Goal: Contribute content: Contribute content

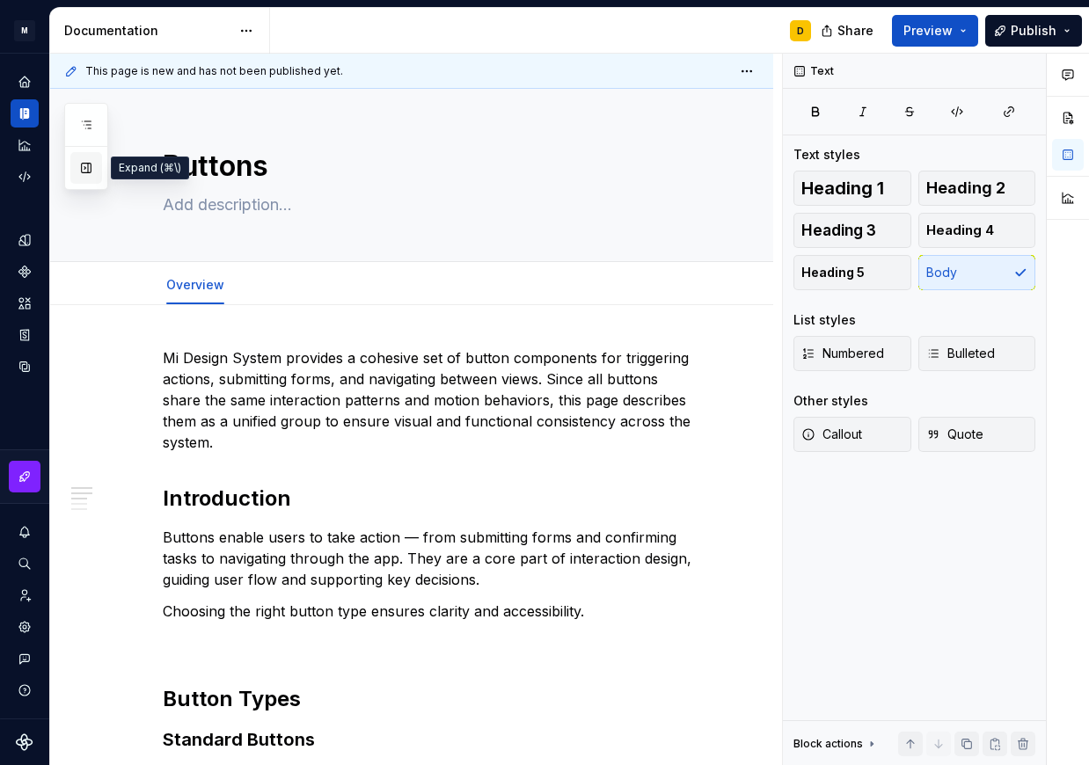
click at [86, 173] on button "button" at bounding box center [86, 168] width 32 height 32
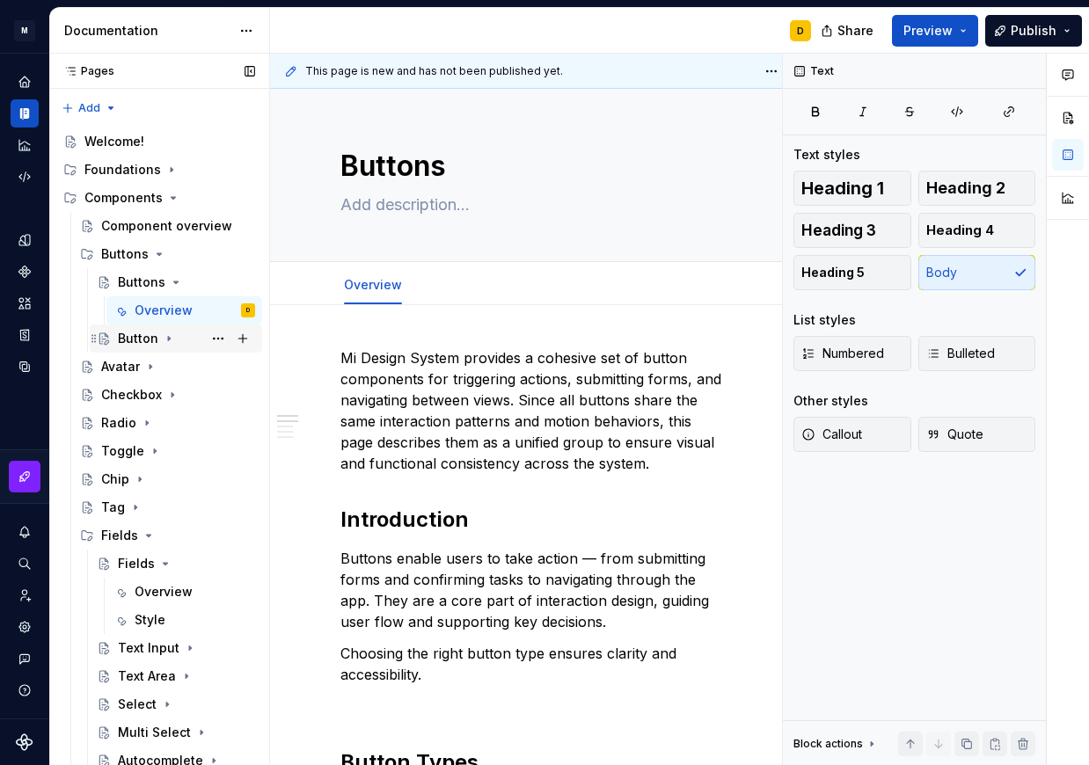
click at [116, 341] on div "Button" at bounding box center [176, 338] width 158 height 25
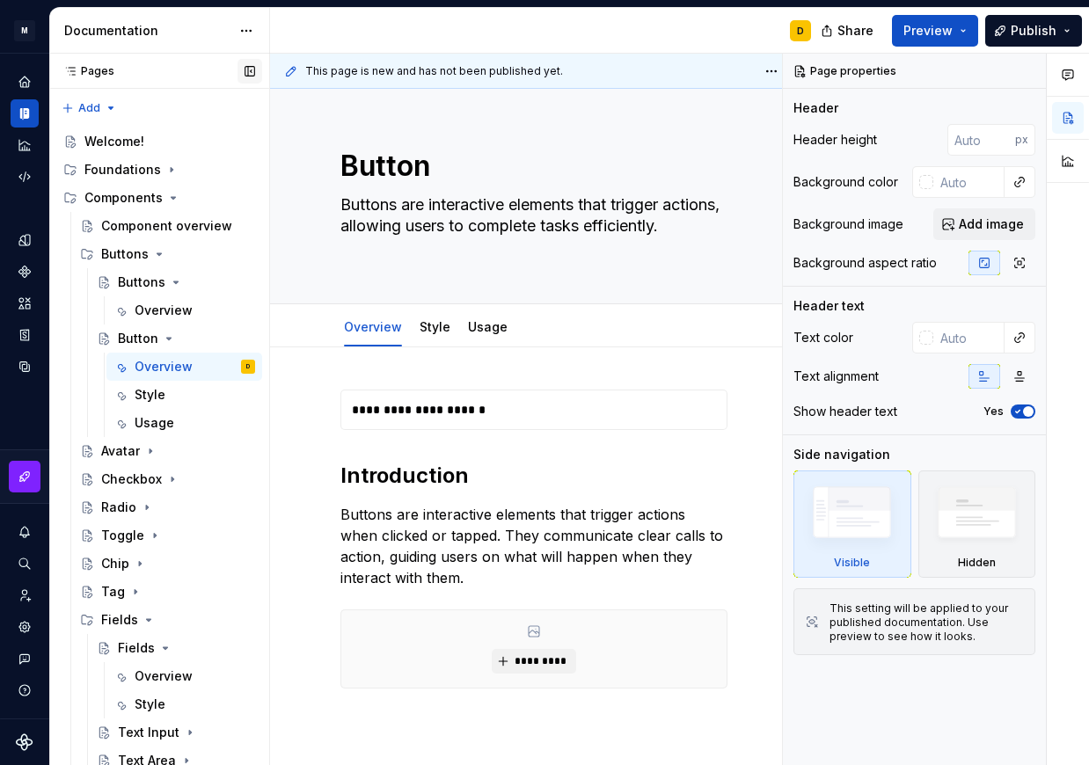
click at [251, 69] on button "button" at bounding box center [250, 71] width 25 height 25
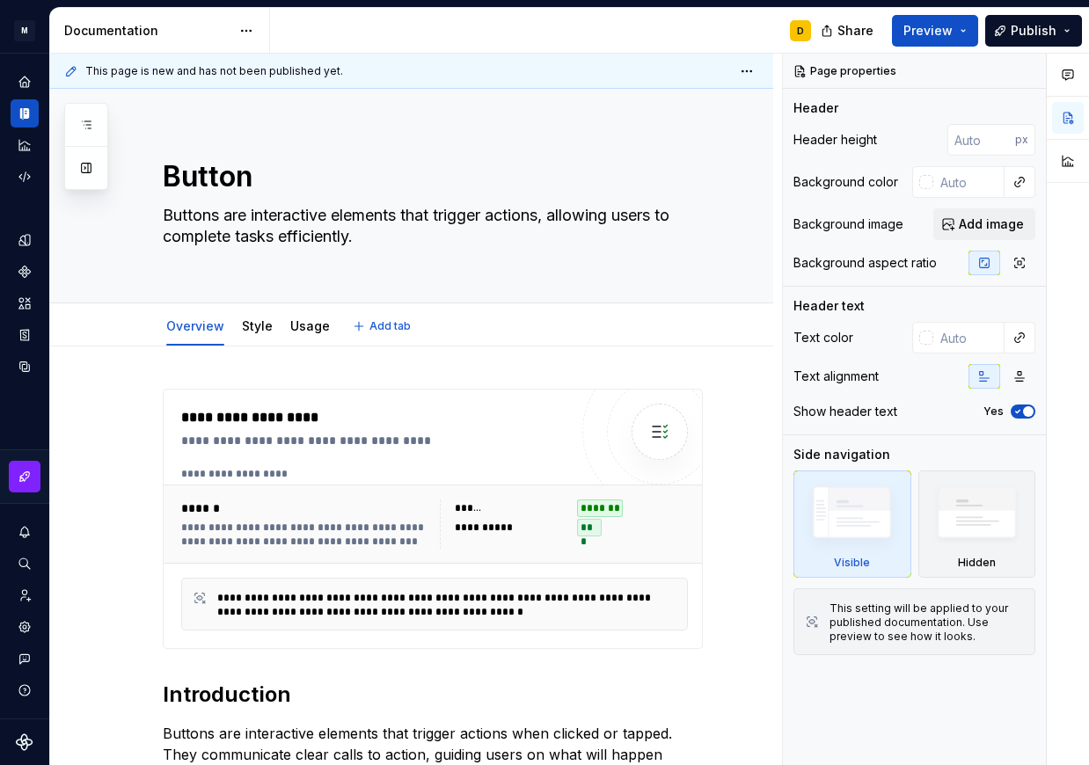
type textarea "*"
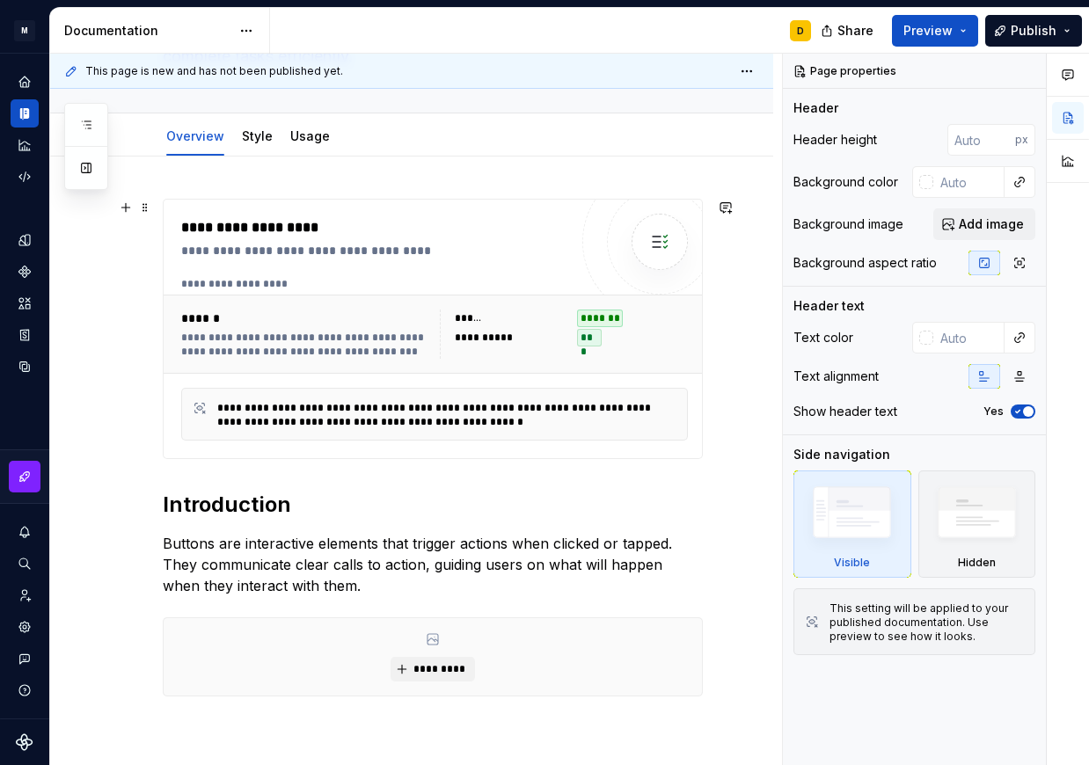
scroll to position [172, 0]
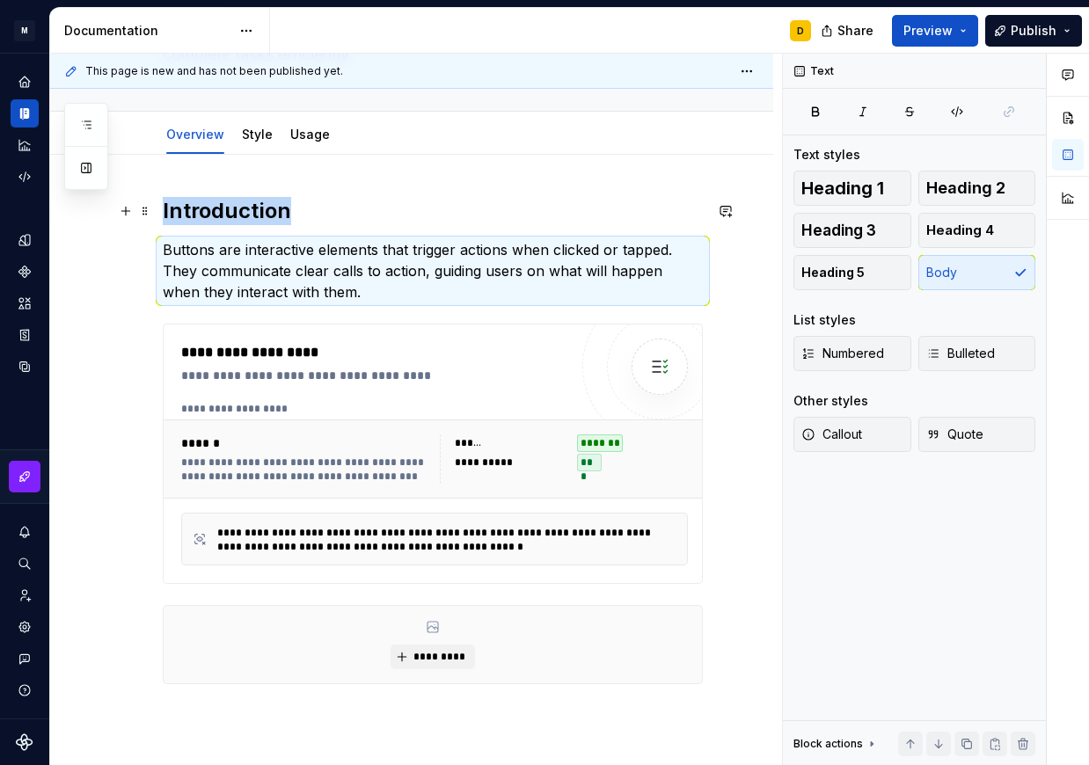
click at [165, 209] on h2 "Introduction" at bounding box center [433, 211] width 540 height 28
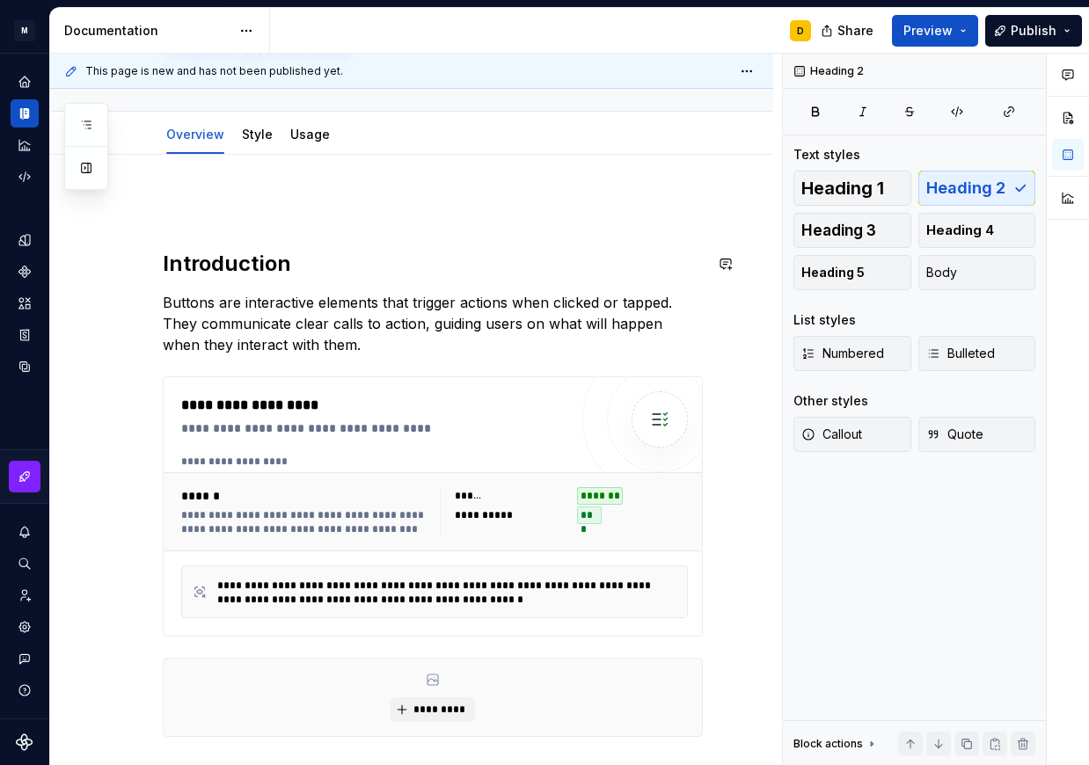
click at [165, 209] on p at bounding box center [433, 207] width 540 height 21
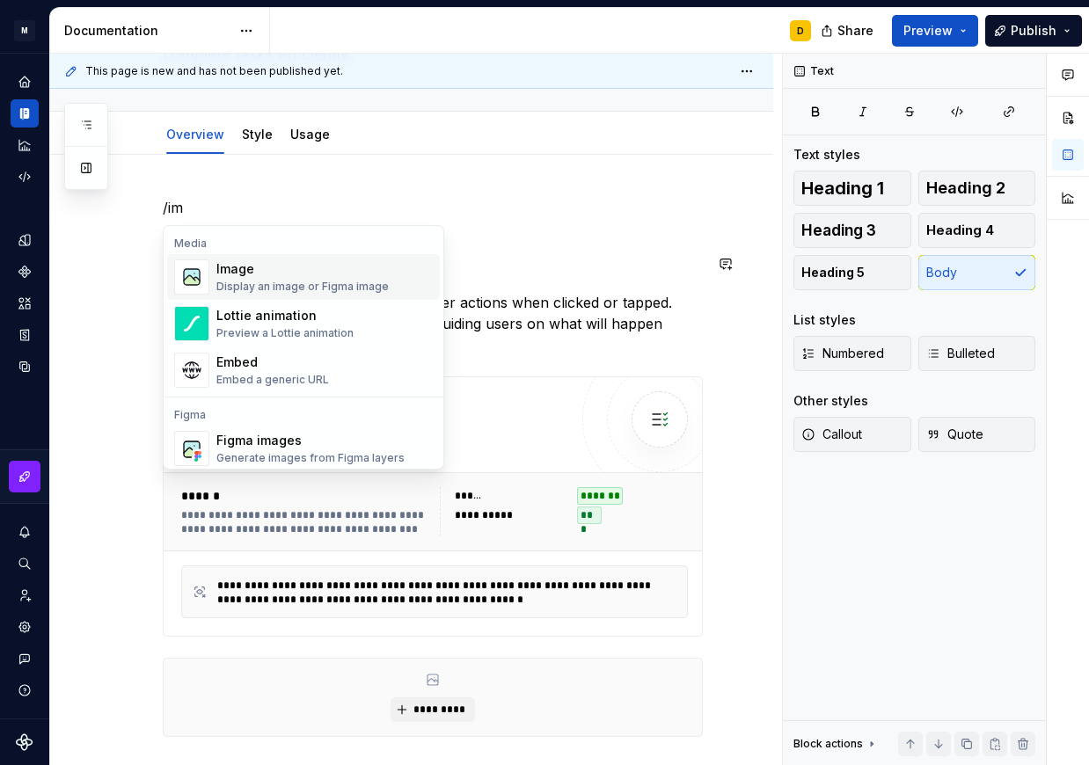
click at [254, 282] on div "Display an image or Figma image" at bounding box center [302, 287] width 172 height 14
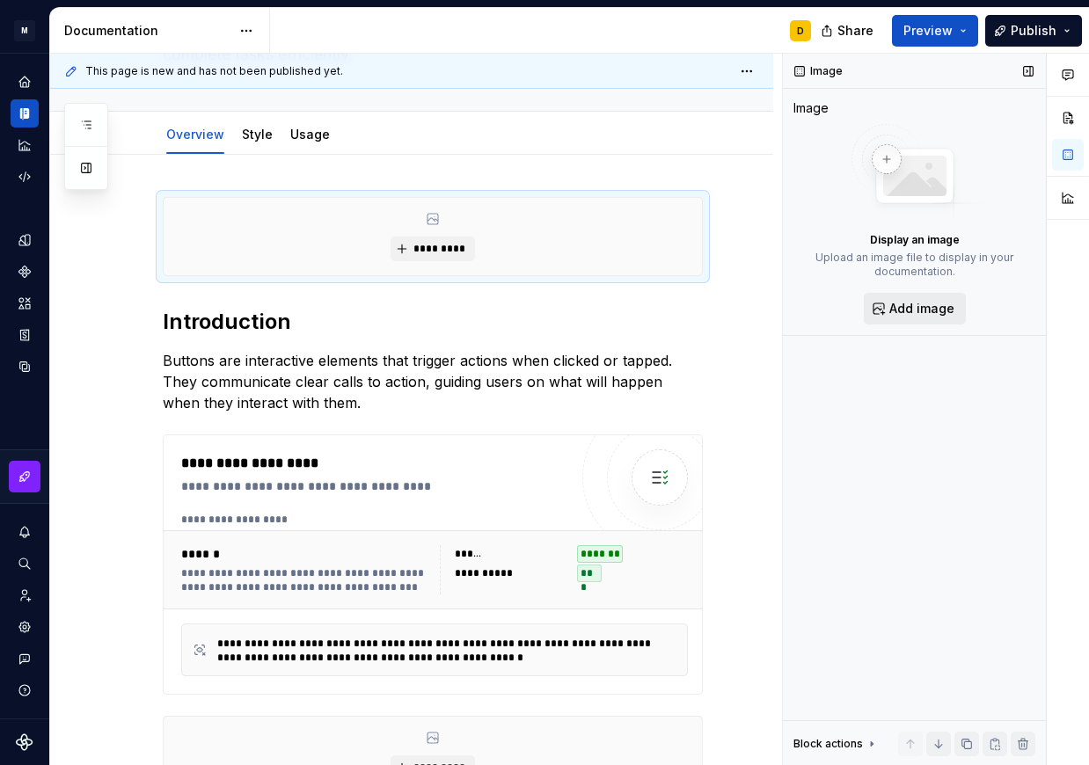
click at [907, 311] on span "Add image" at bounding box center [921, 309] width 65 height 18
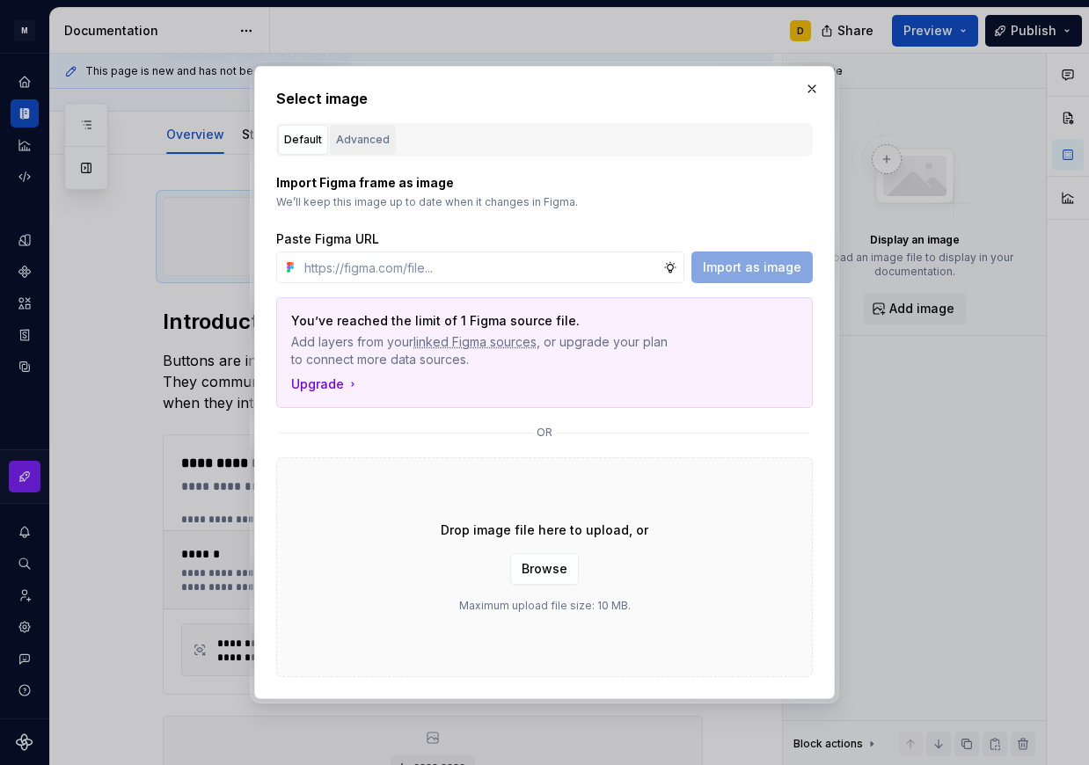
click at [379, 135] on div "Advanced" at bounding box center [363, 140] width 54 height 18
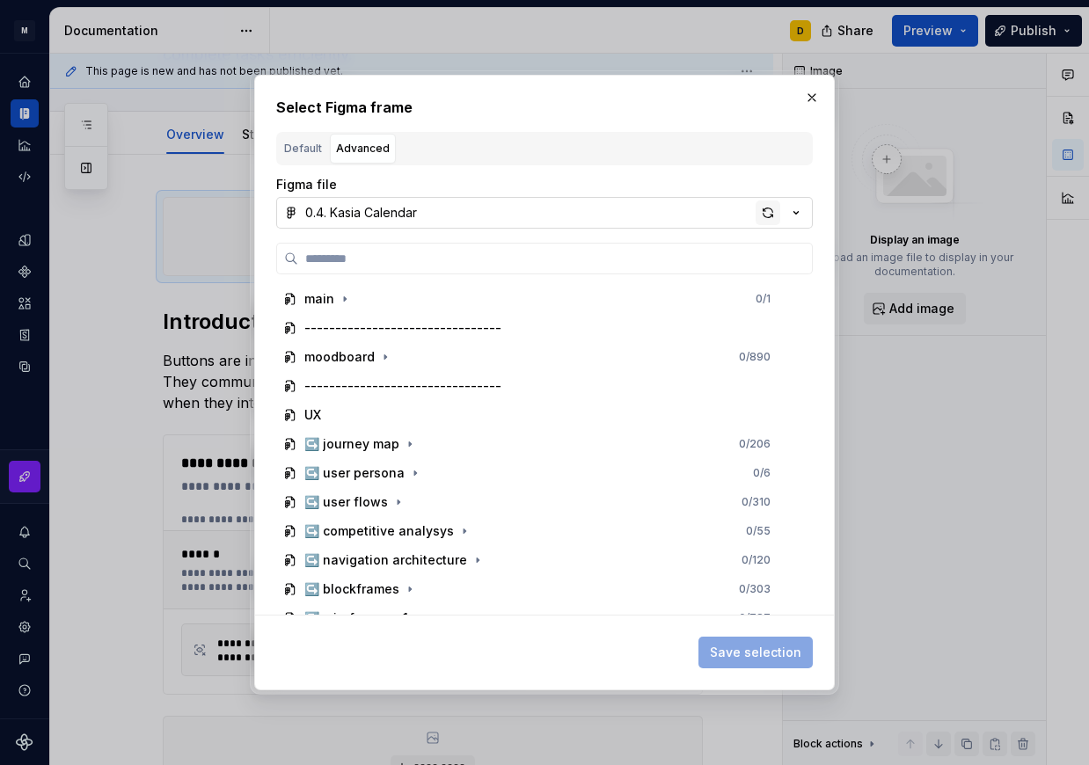
click at [766, 216] on div "button" at bounding box center [768, 213] width 25 height 25
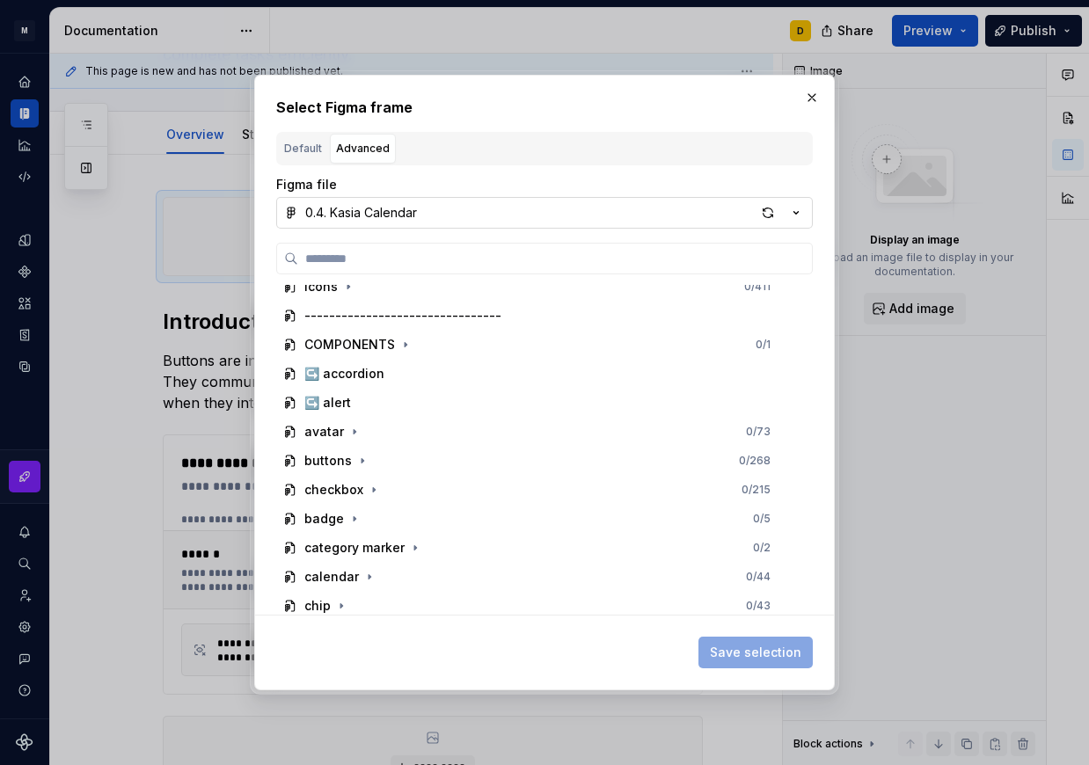
scroll to position [600, 0]
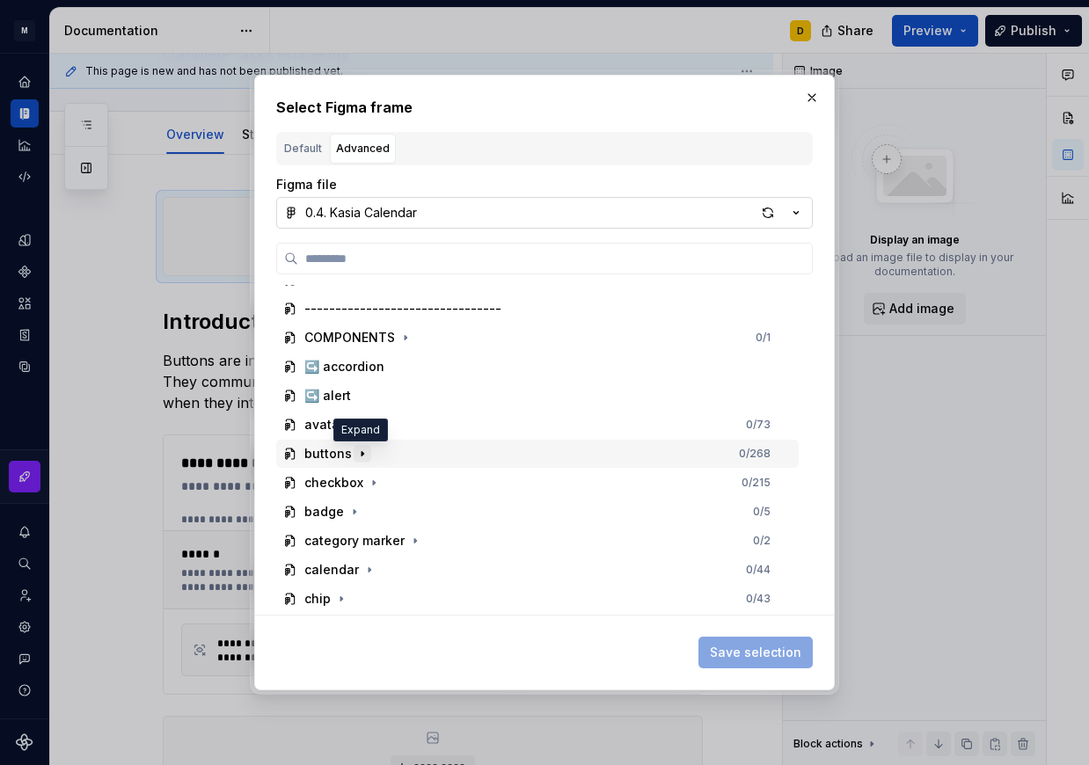
click at [365, 455] on icon "button" at bounding box center [362, 454] width 14 height 14
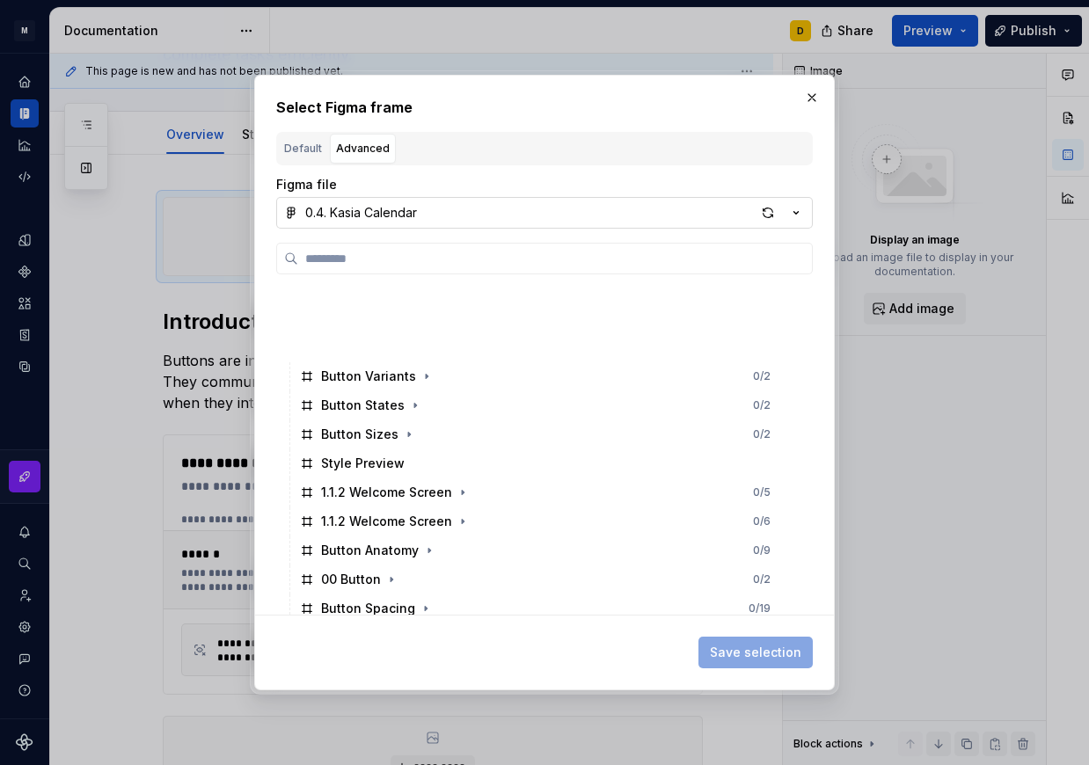
scroll to position [936, 0]
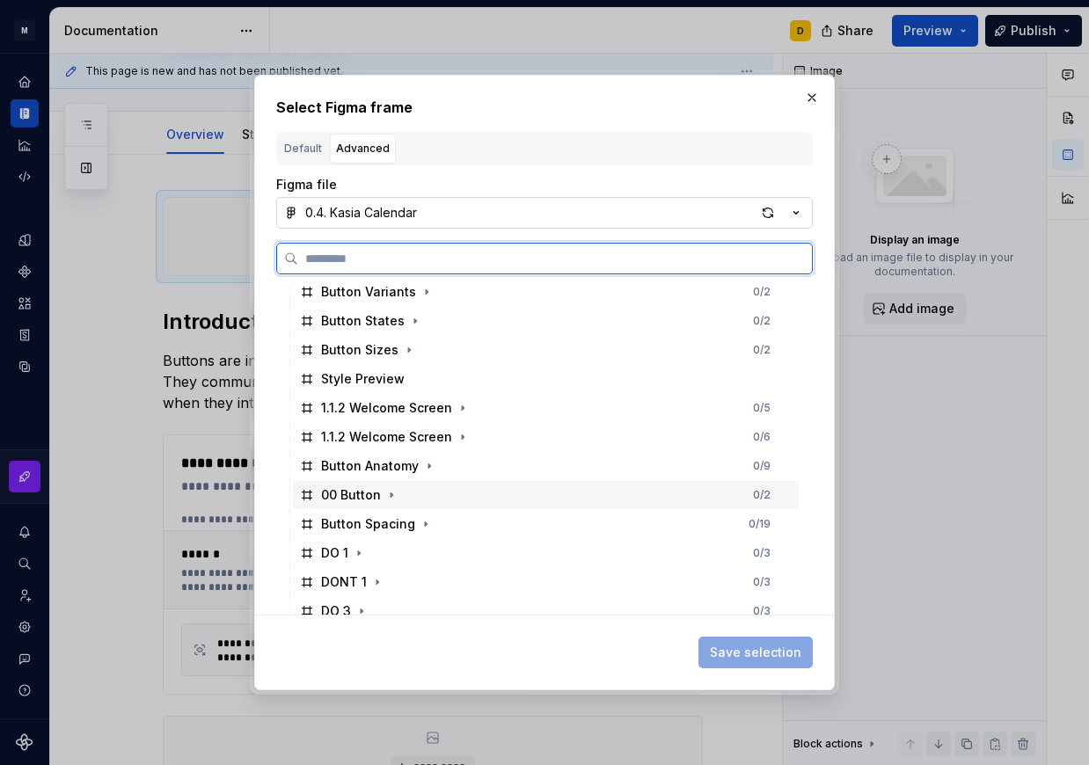
click at [418, 500] on div "00 Button 0 / 2" at bounding box center [546, 495] width 506 height 28
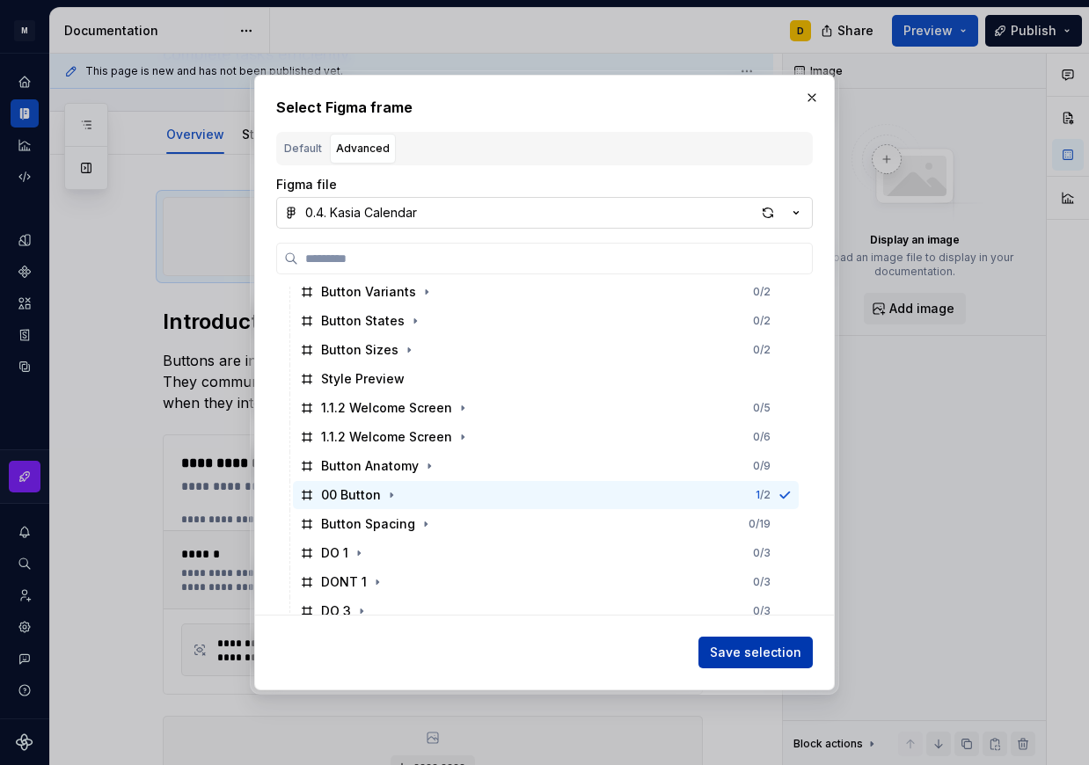
click at [777, 659] on span "Save selection" at bounding box center [755, 653] width 91 height 18
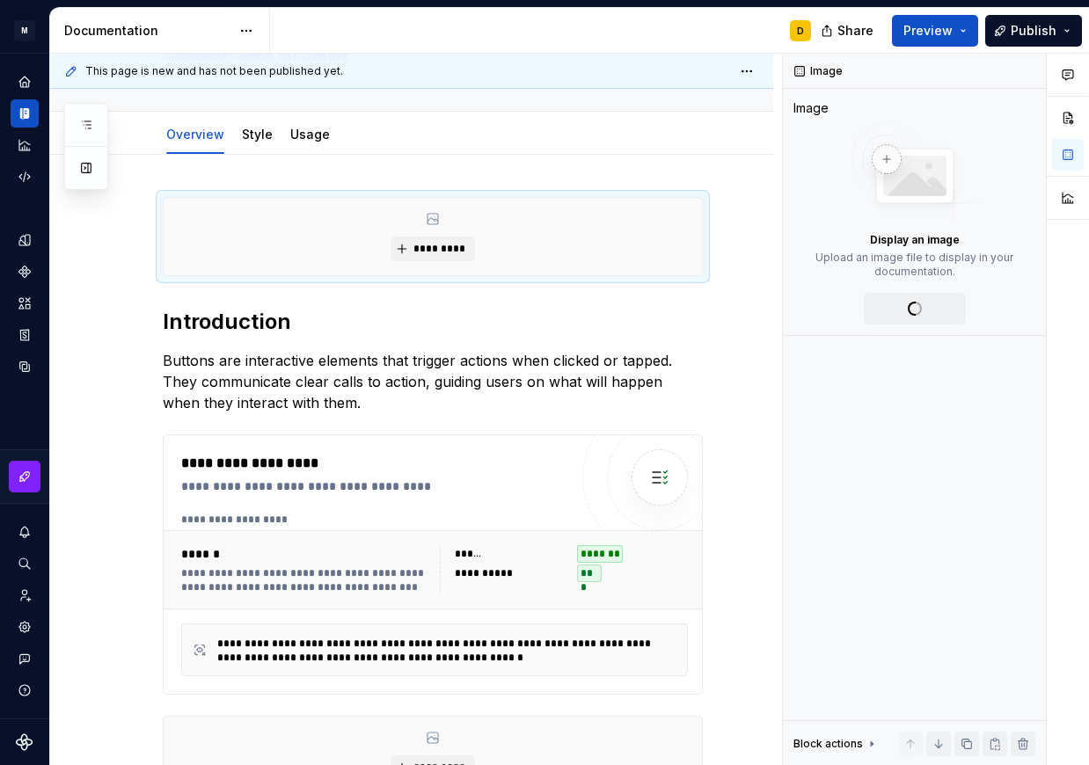
scroll to position [172, 0]
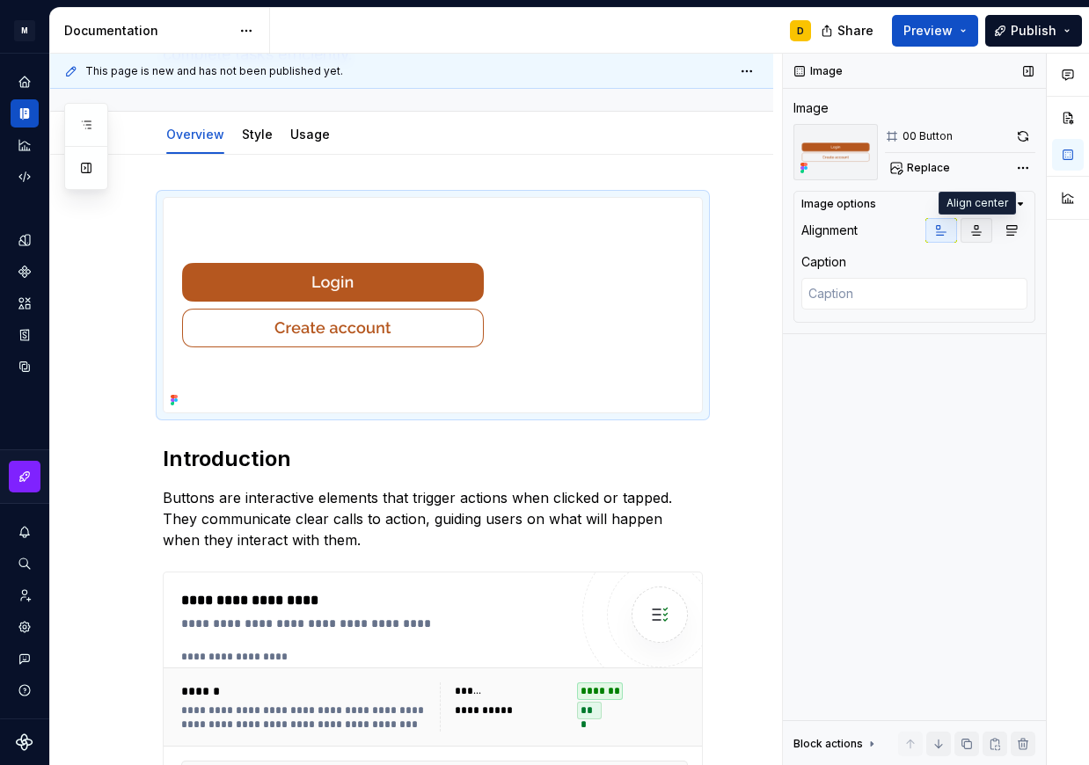
click at [975, 238] on button "button" at bounding box center [977, 230] width 32 height 25
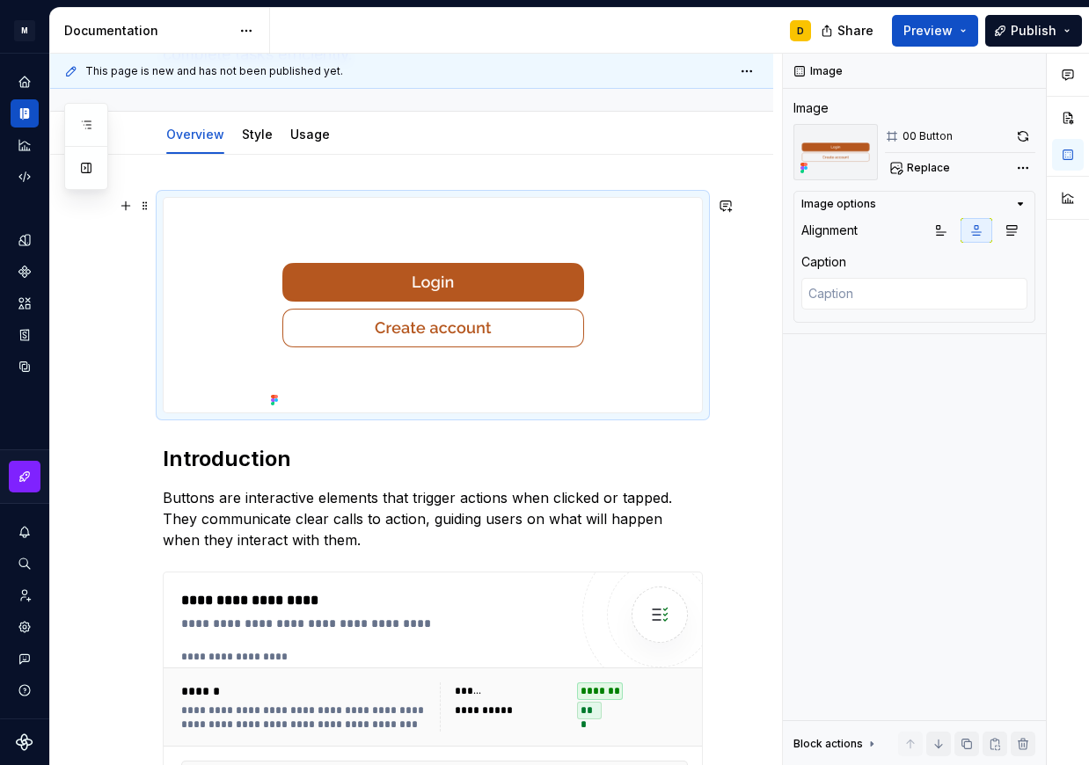
click at [748, 252] on div "**********" at bounding box center [411, 690] width 723 height 1071
click at [362, 472] on h2 "Introduction" at bounding box center [433, 459] width 540 height 28
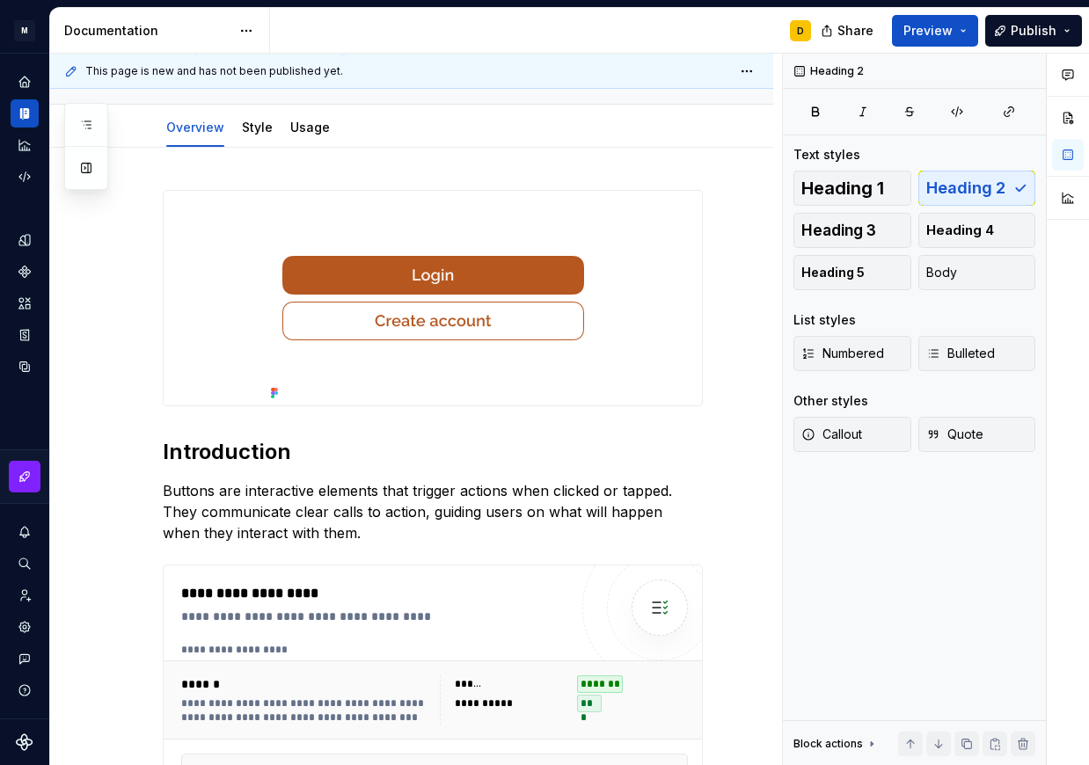
scroll to position [0, 0]
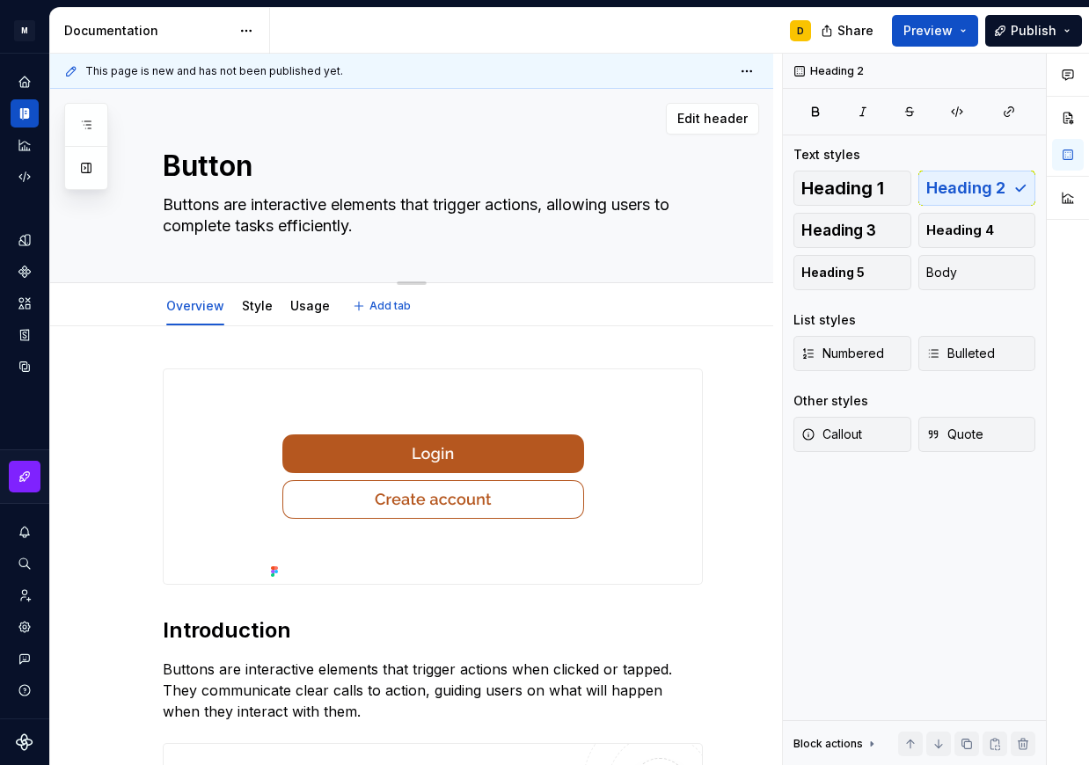
click at [379, 231] on textarea "Buttons are interactive elements that trigger actions, allowing users to comple…" at bounding box center [429, 215] width 540 height 49
click at [370, 226] on textarea "Buttons are interactive elements that trigger actions, allowing users to comple…" at bounding box center [429, 215] width 540 height 49
click at [257, 303] on link "Style" at bounding box center [257, 305] width 31 height 15
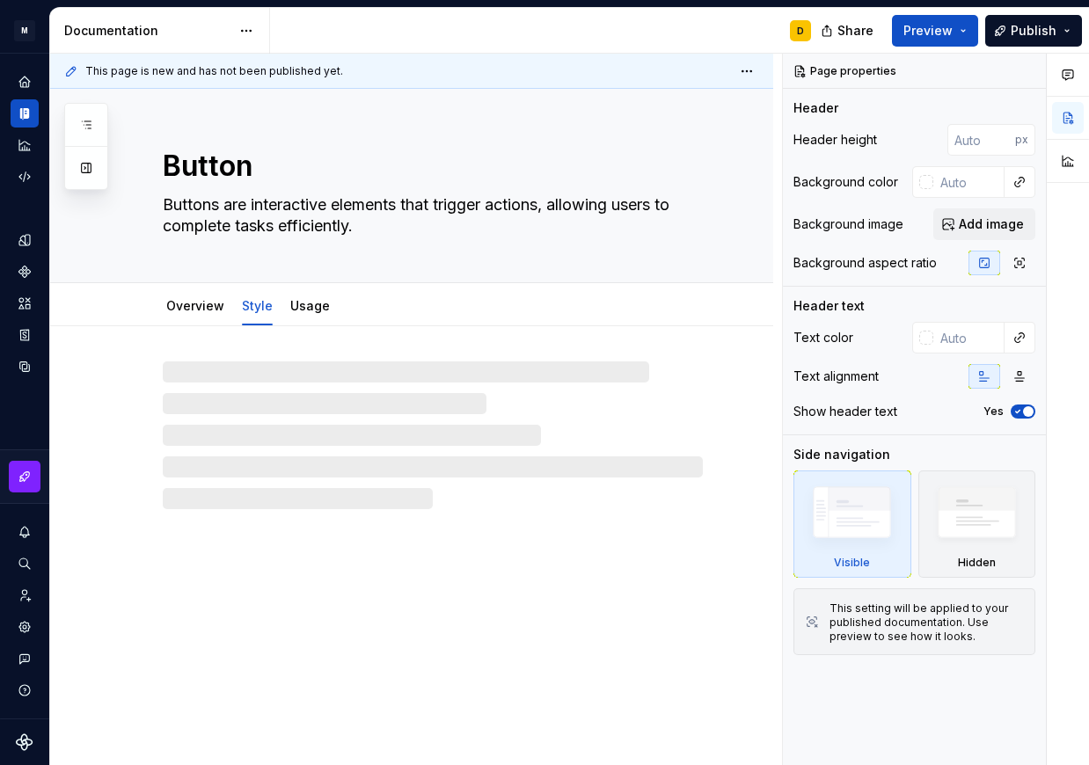
type textarea "*"
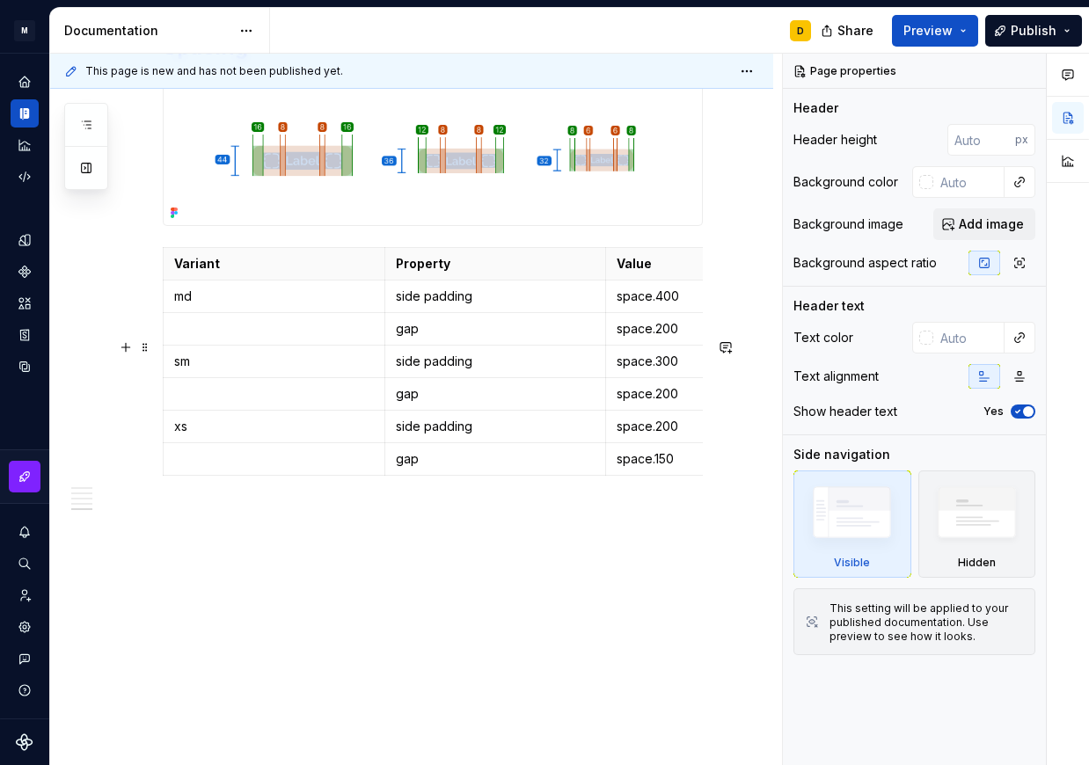
scroll to position [2426, 0]
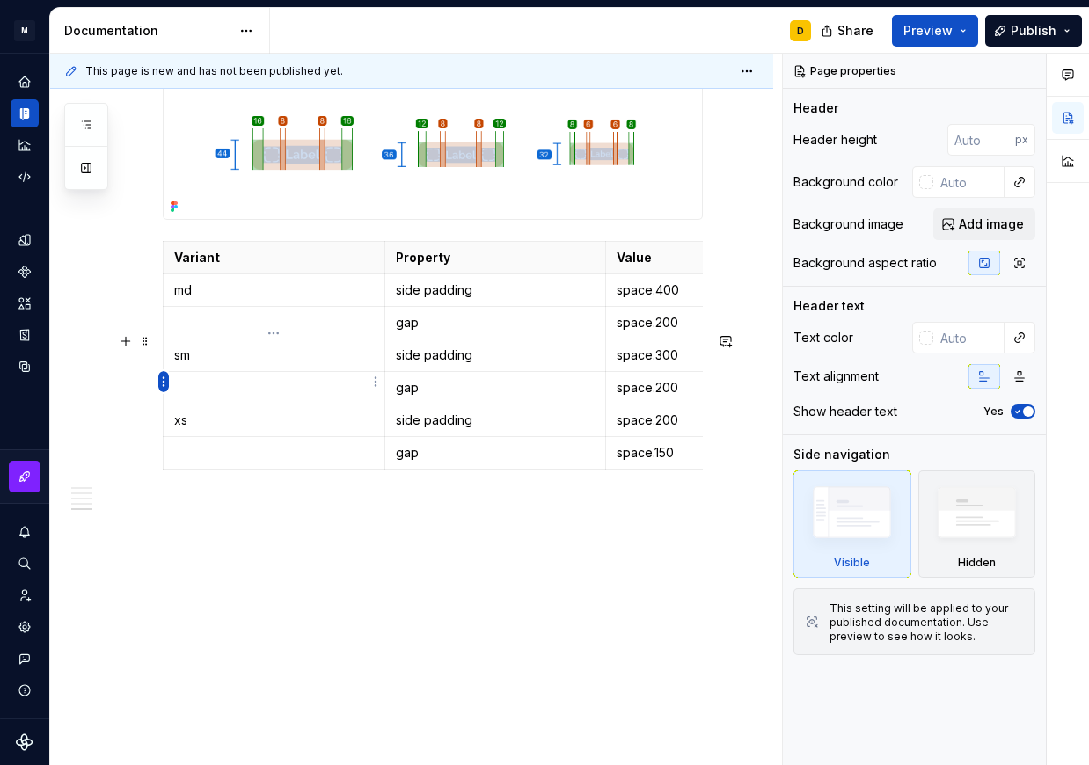
click at [164, 382] on html "M Mi D Design system data Documentation D Share Preview Publish Pages Add Acces…" at bounding box center [544, 382] width 1089 height 765
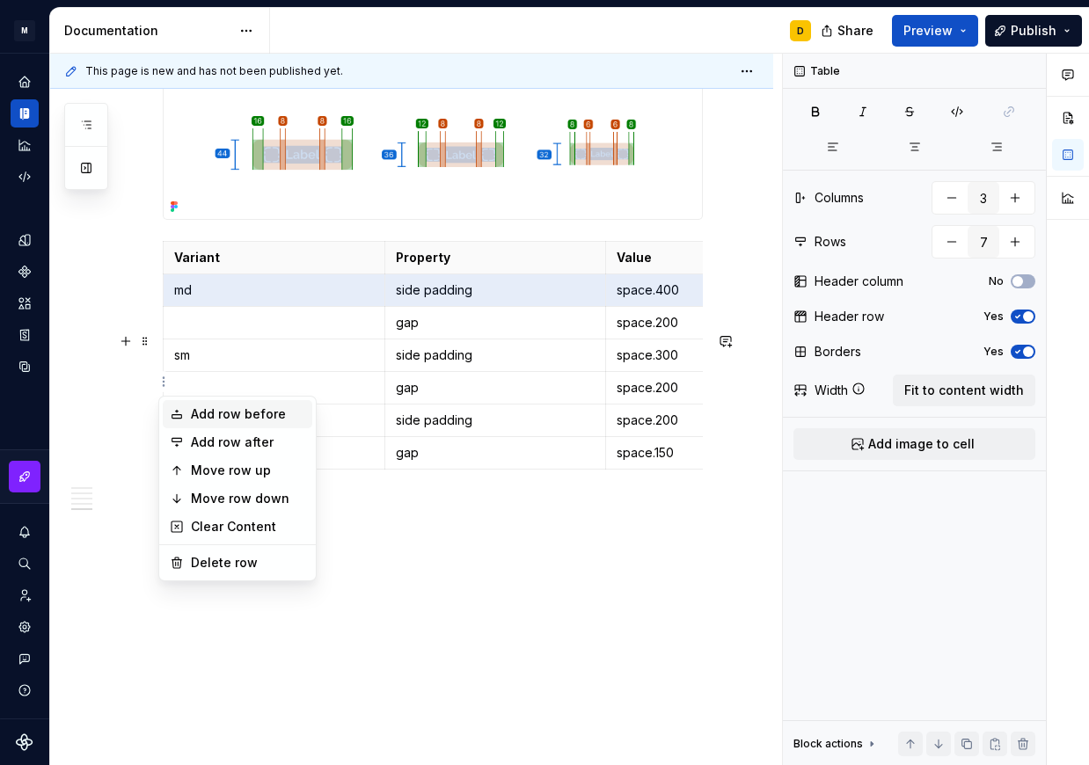
click at [194, 418] on div "Add row before" at bounding box center [248, 415] width 114 height 18
type input "8"
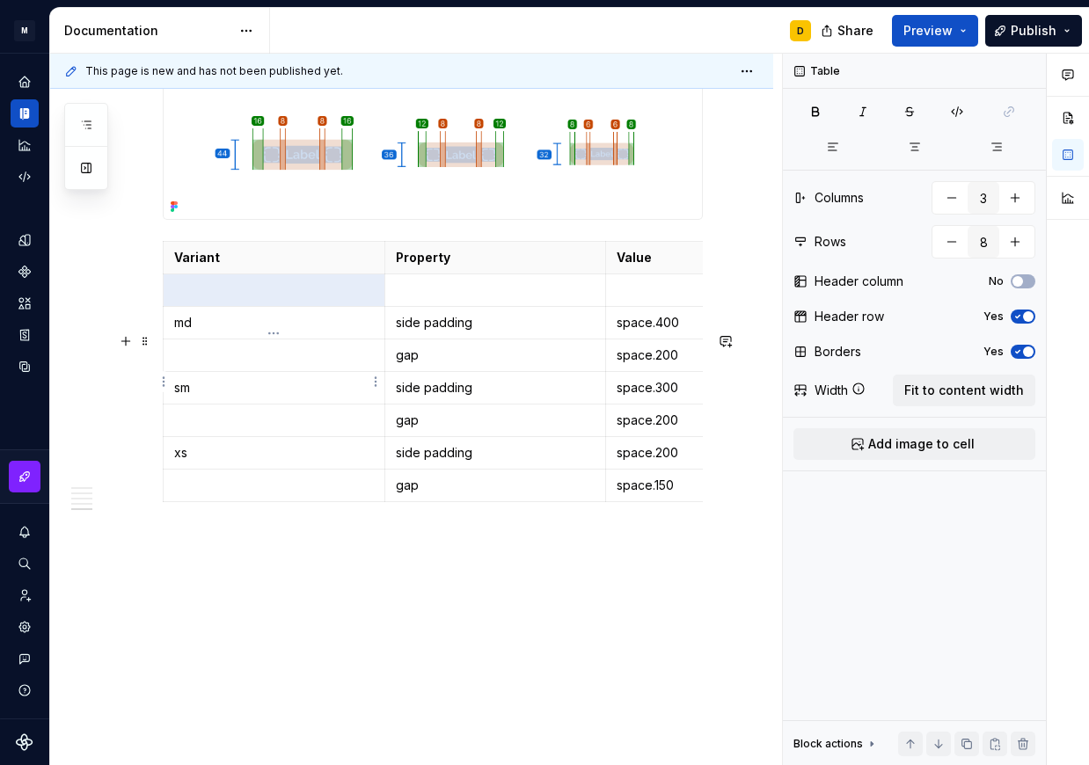
click at [216, 299] on p at bounding box center [274, 291] width 200 height 18
click at [211, 332] on p "md" at bounding box center [274, 323] width 200 height 18
click at [456, 299] on p at bounding box center [496, 291] width 200 height 18
click at [638, 299] on p at bounding box center [717, 291] width 200 height 18
type textarea "*"
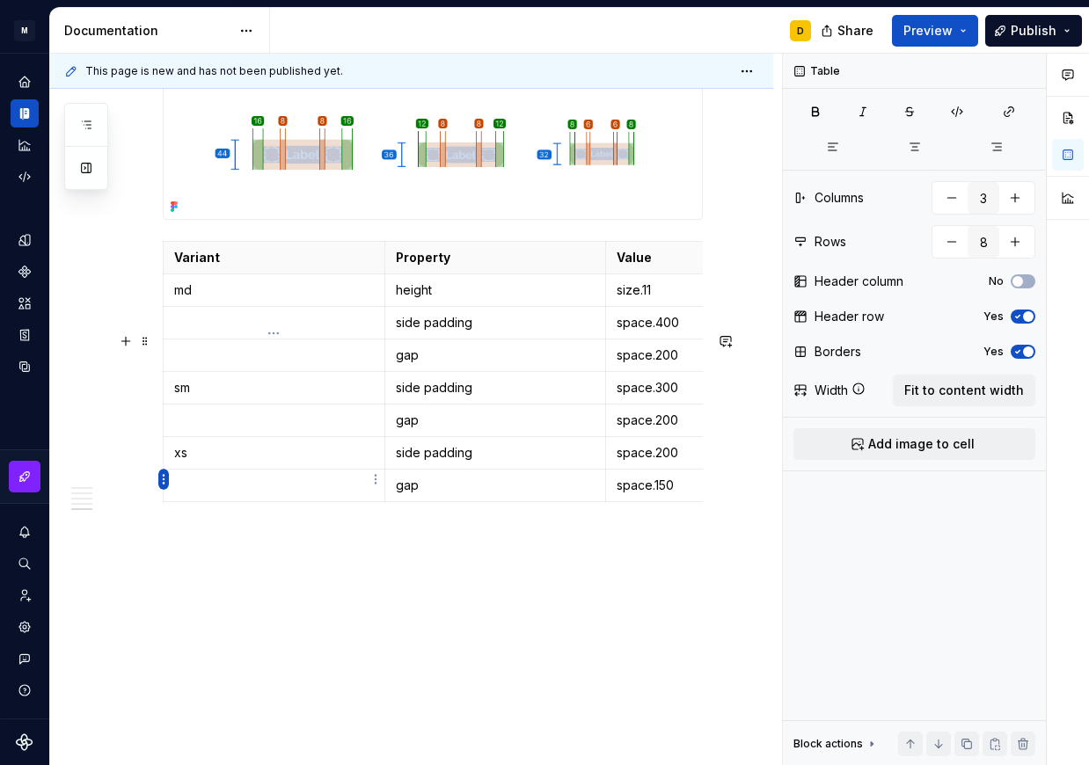
click at [165, 482] on html "M Mi D Design system data Documentation D Share Preview Publish Pages Add Acces…" at bounding box center [544, 382] width 1089 height 765
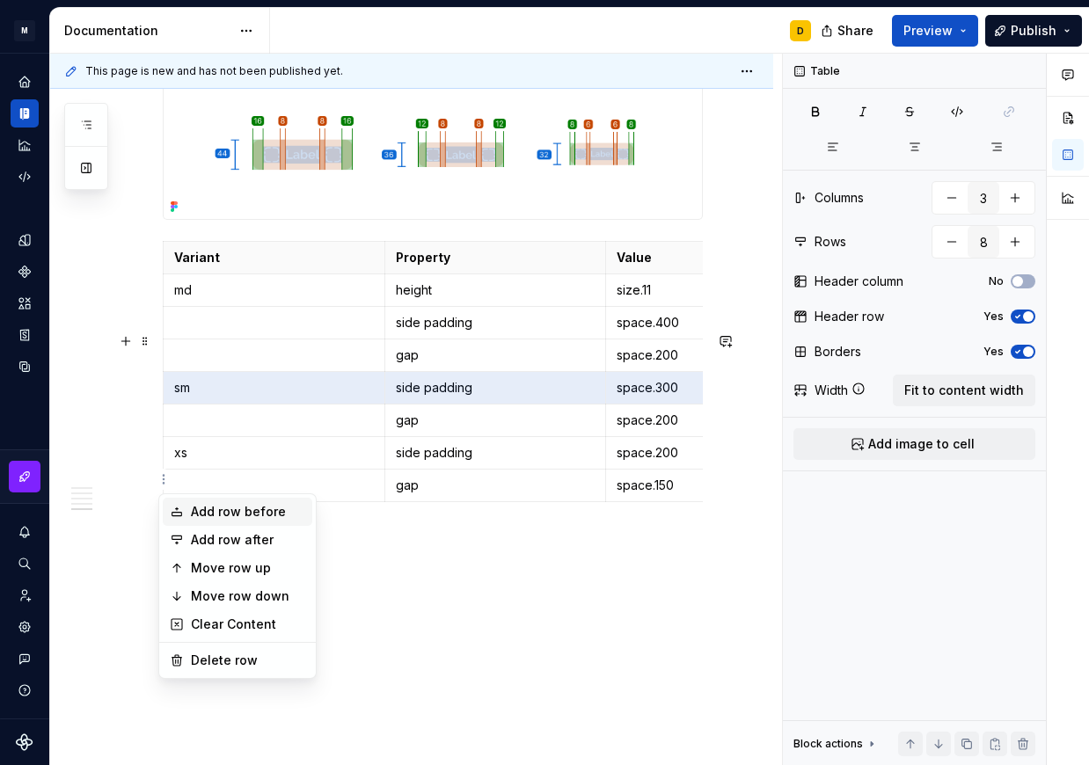
click at [198, 511] on div "Add row before" at bounding box center [248, 512] width 114 height 18
type input "9"
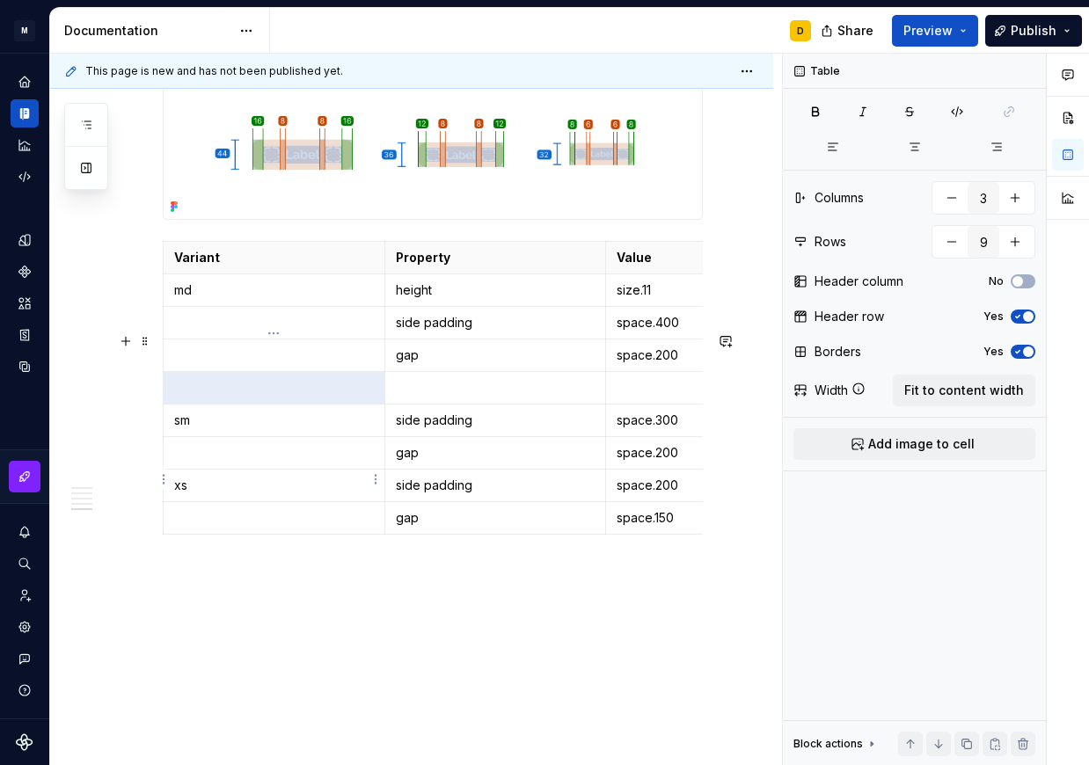
click at [199, 405] on td at bounding box center [275, 388] width 222 height 33
click at [466, 397] on p at bounding box center [496, 388] width 200 height 18
click at [653, 397] on p at bounding box center [717, 388] width 200 height 18
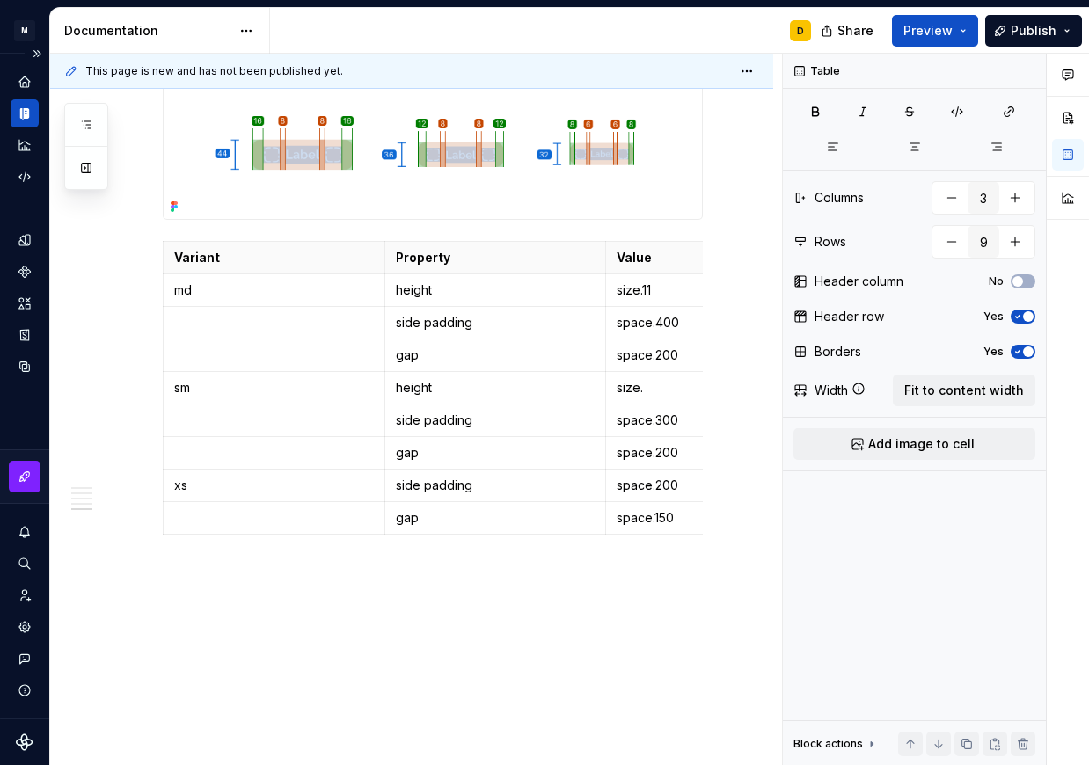
type textarea "*"
click at [159, 579] on html "M Mi D Design system data Documentation D Share Preview Publish Pages Add Acces…" at bounding box center [544, 382] width 1089 height 765
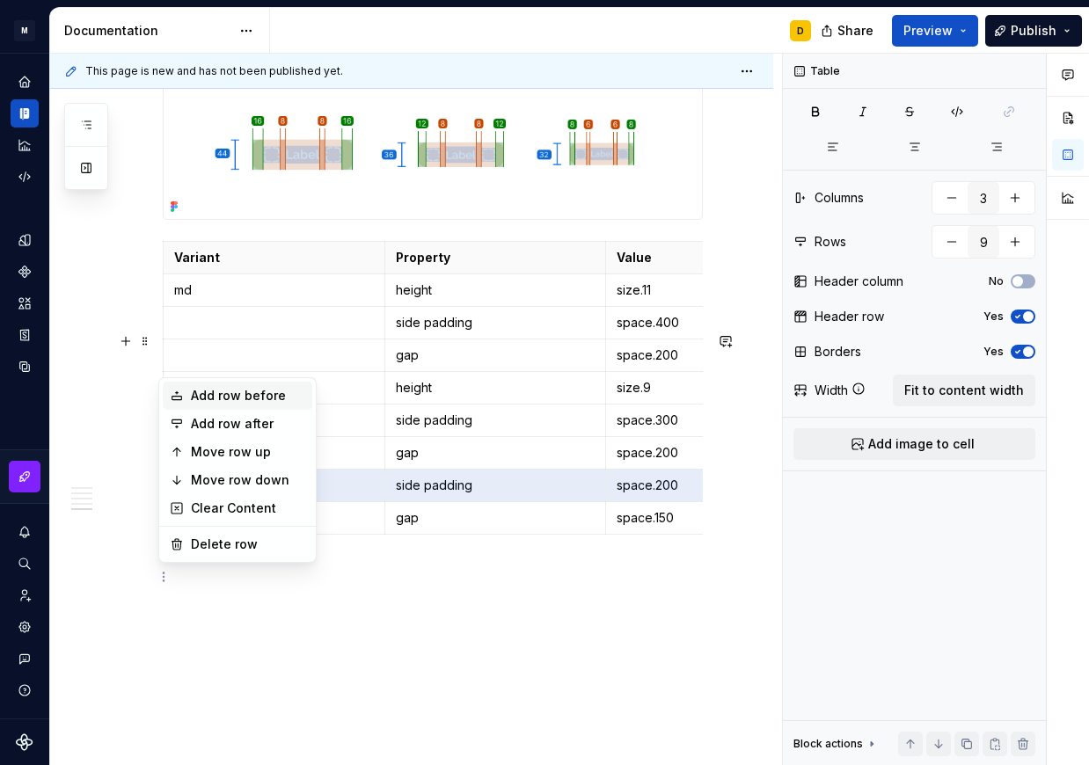
click at [251, 390] on div "Add row before" at bounding box center [248, 396] width 114 height 18
type input "10"
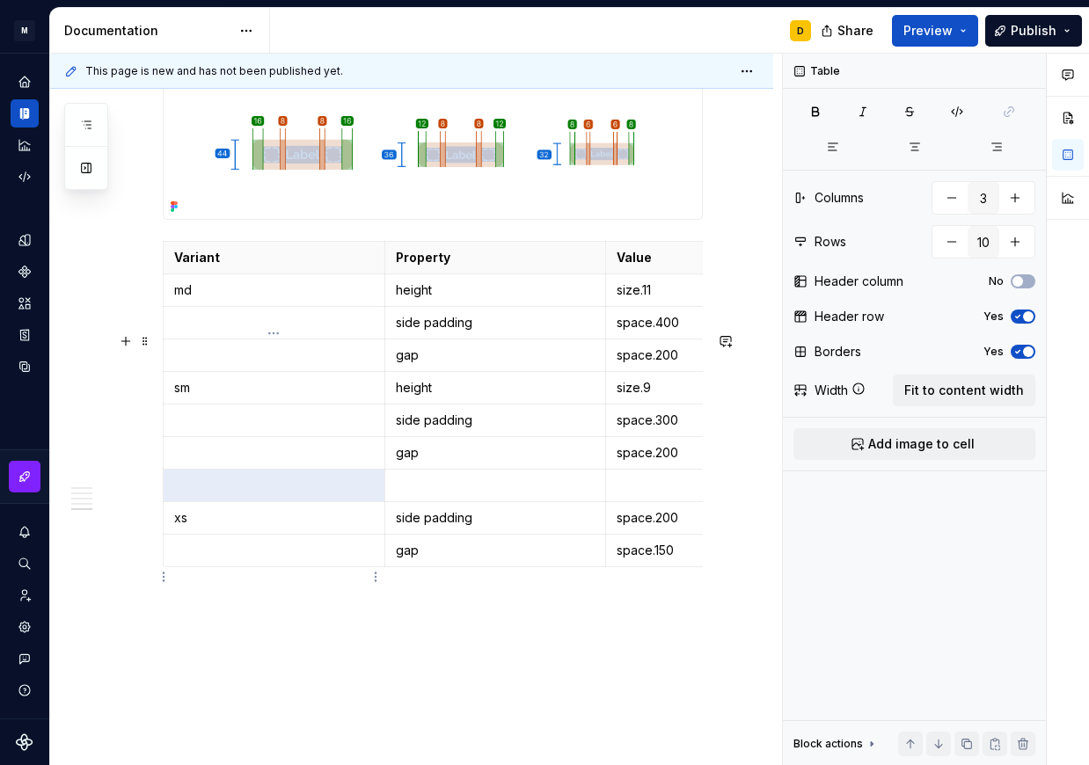
click at [212, 494] on p at bounding box center [274, 486] width 200 height 18
click at [477, 560] on p "gap" at bounding box center [496, 551] width 200 height 18
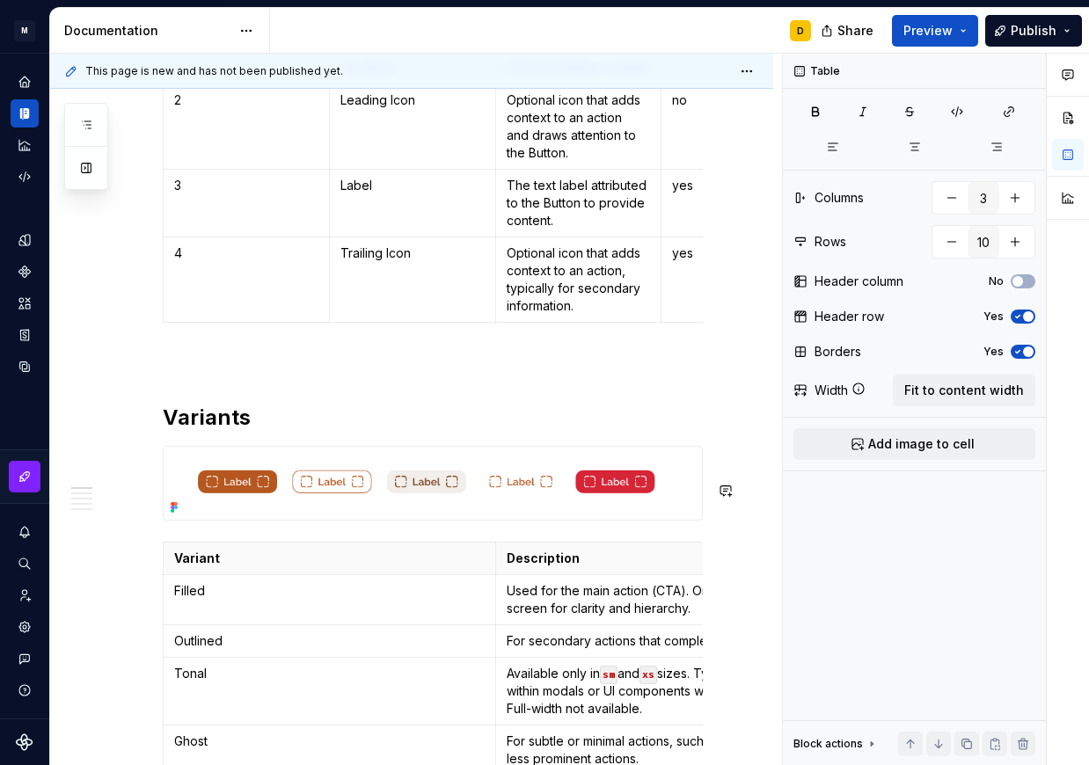
scroll to position [0, 0]
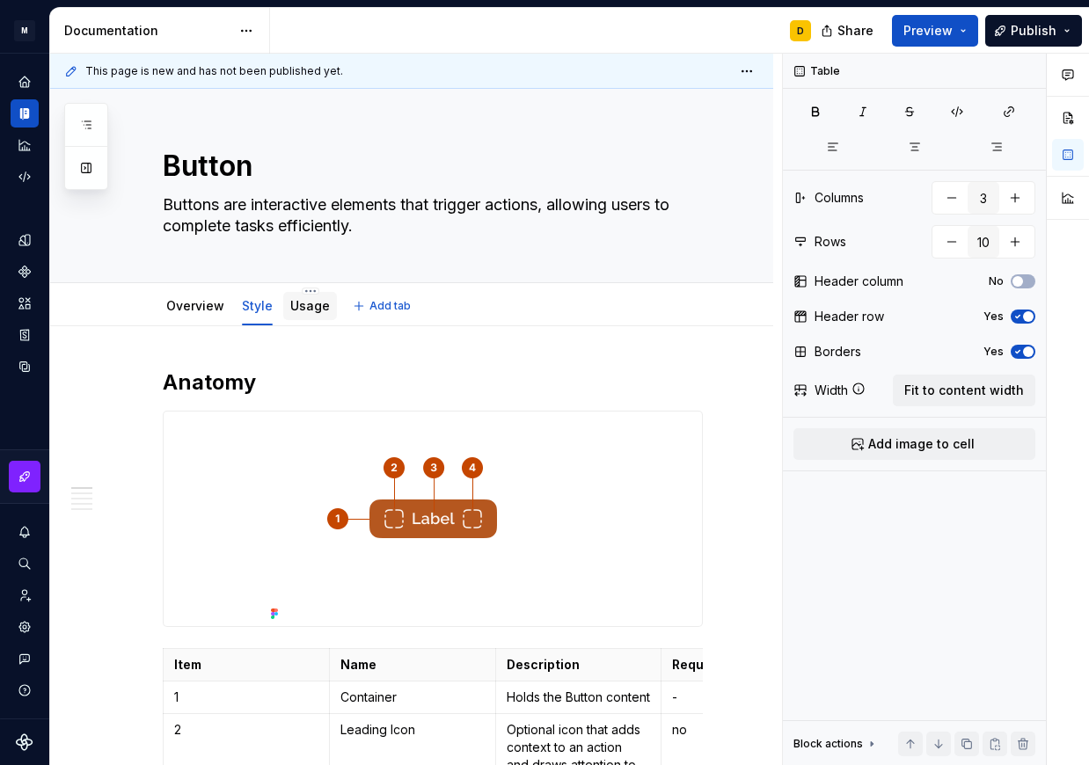
click at [304, 314] on div "Usage" at bounding box center [310, 306] width 40 height 18
click at [304, 309] on link "Usage" at bounding box center [310, 305] width 40 height 15
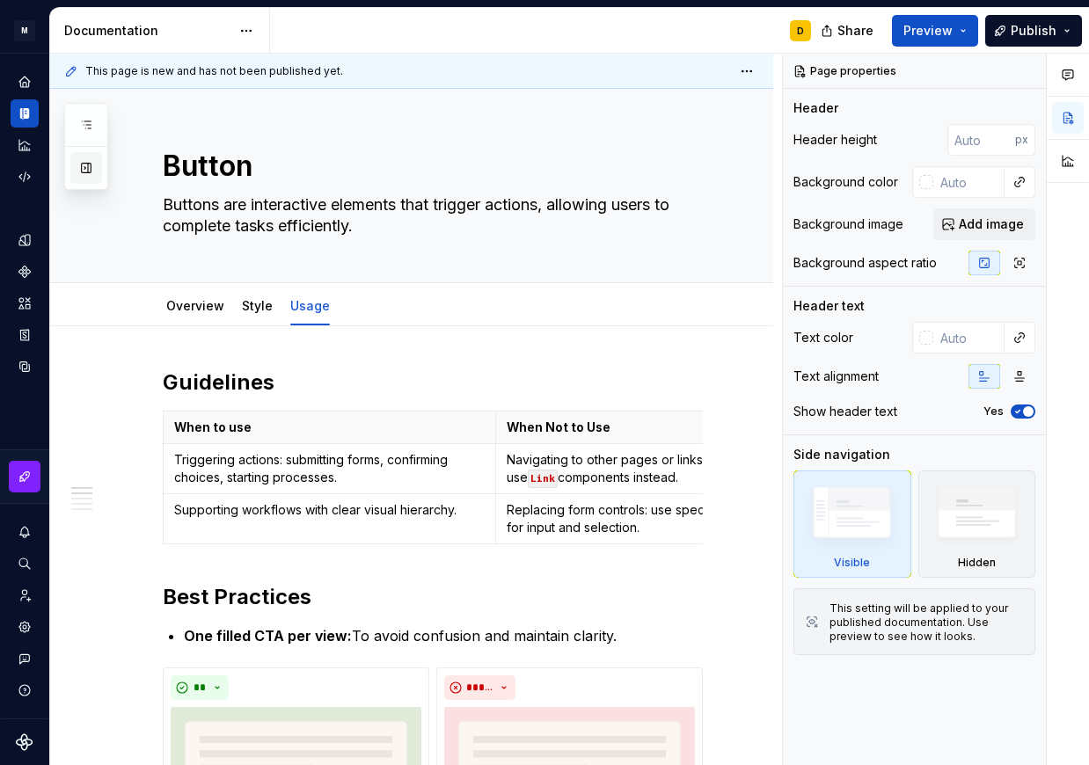
click at [95, 171] on button "button" at bounding box center [86, 168] width 32 height 32
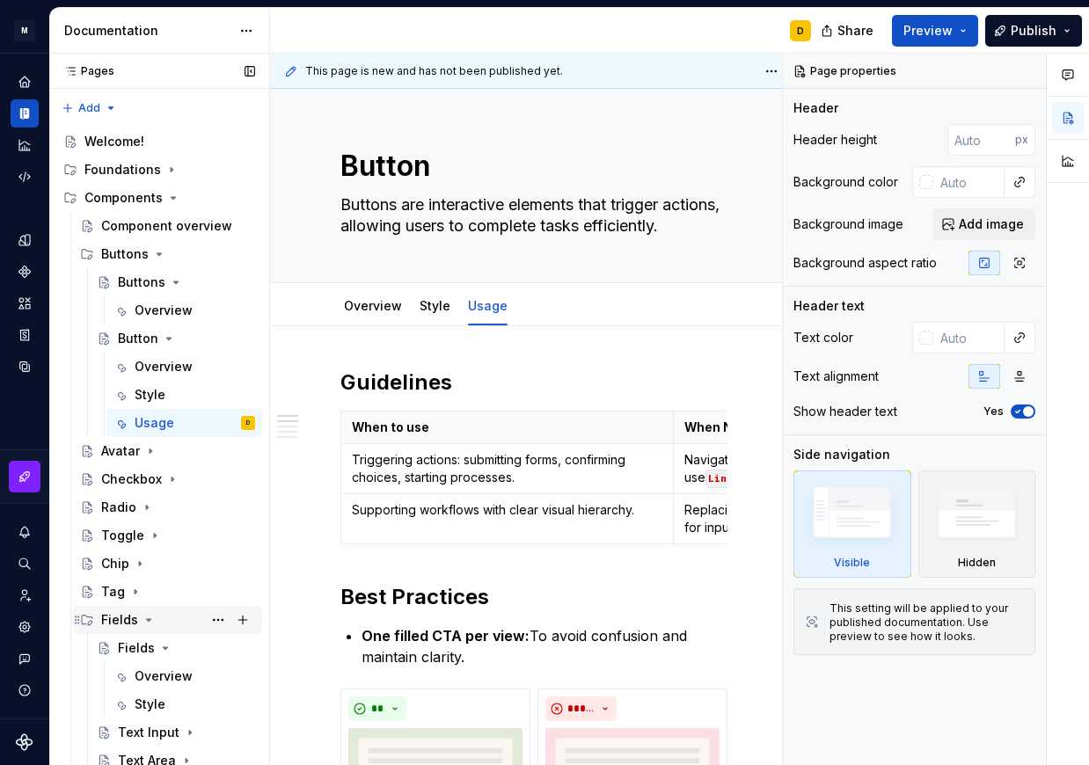
click at [148, 620] on icon "Page tree" at bounding box center [149, 620] width 4 height 2
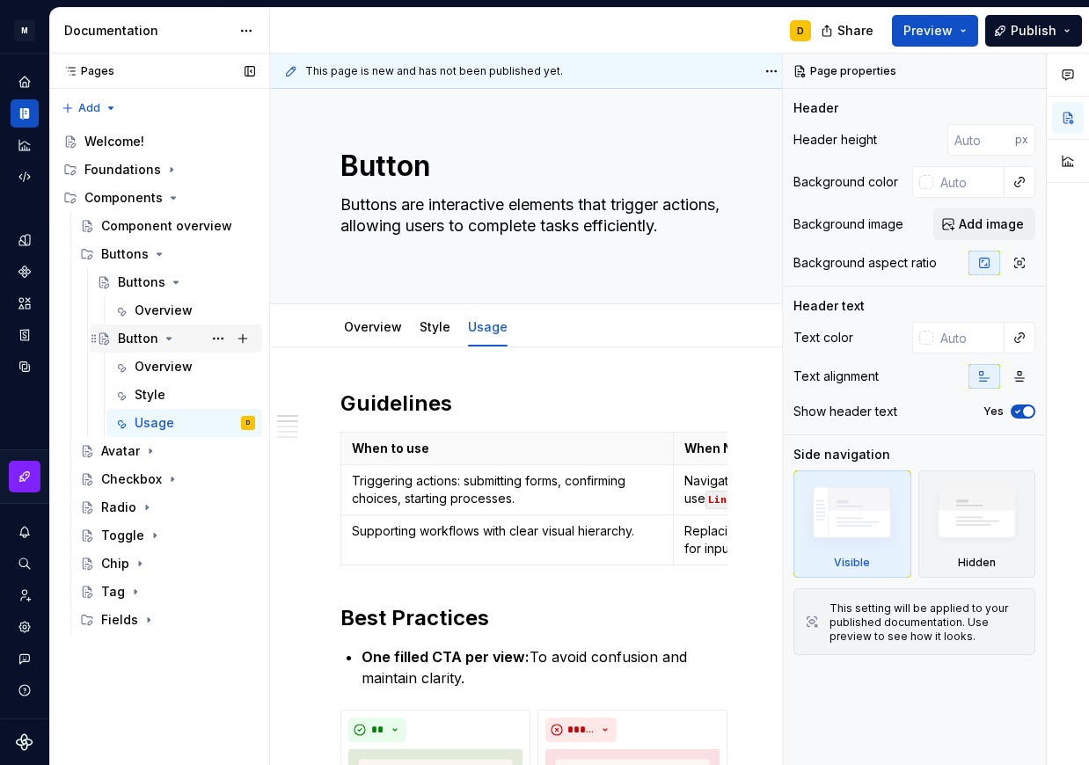
click at [167, 333] on icon "Page tree" at bounding box center [169, 339] width 14 height 14
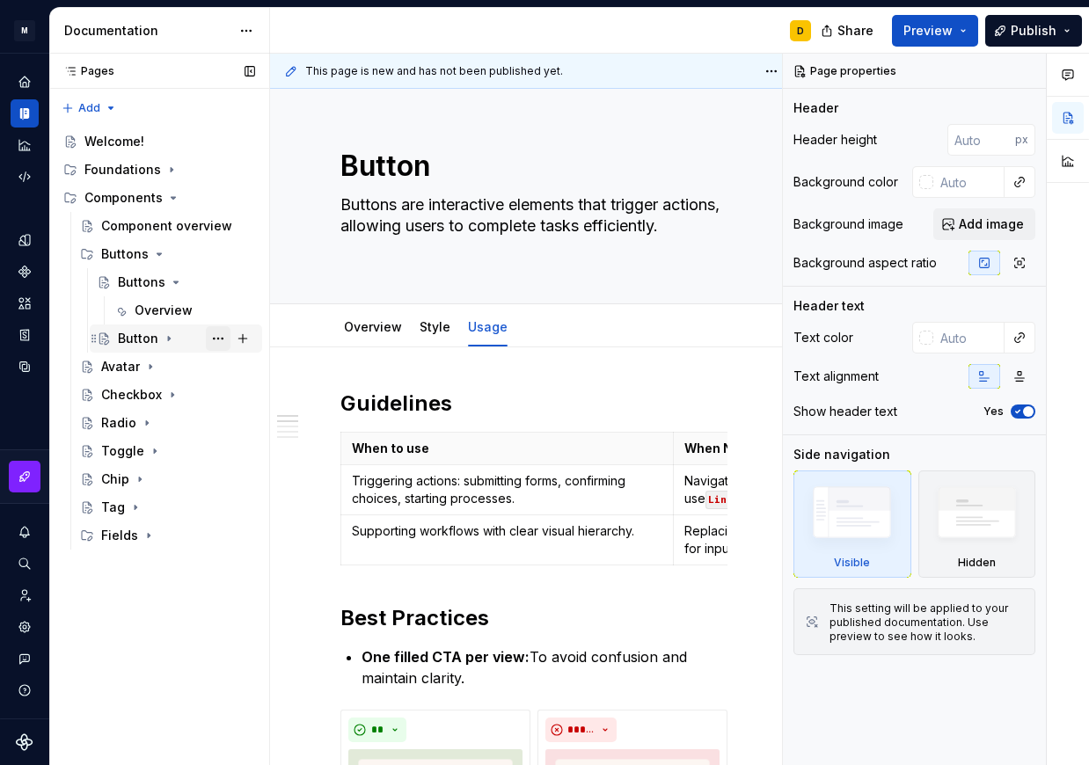
click at [222, 340] on button "Page tree" at bounding box center [218, 338] width 25 height 25
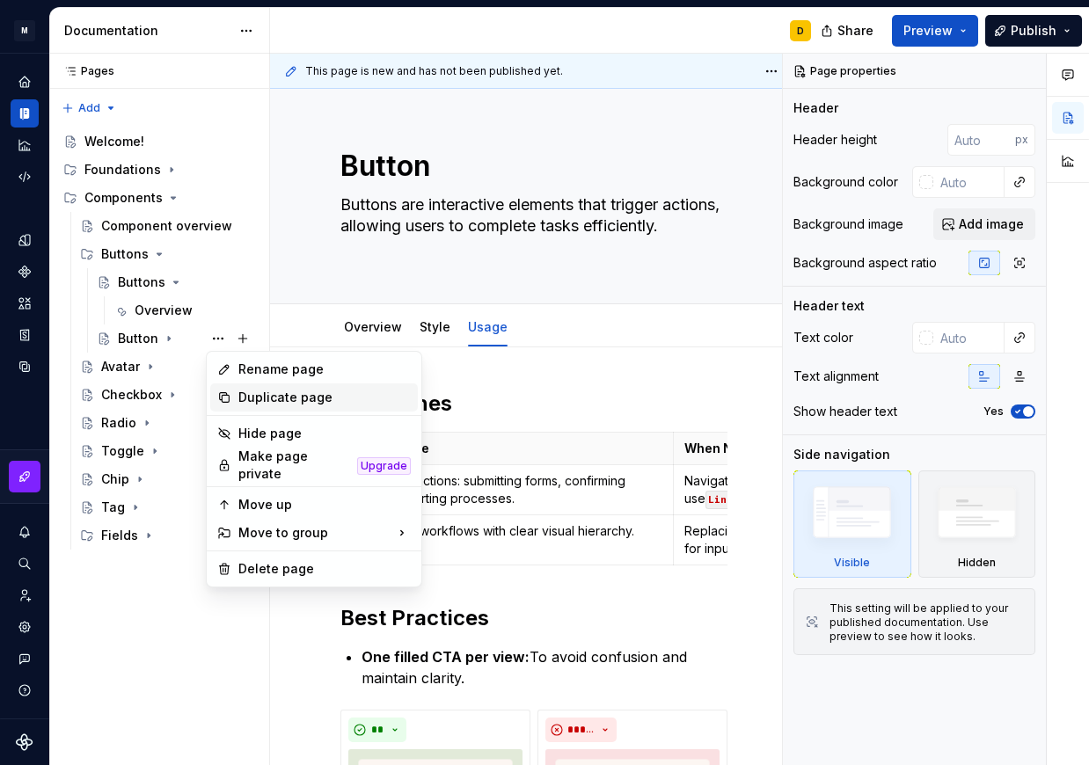
click at [255, 398] on div "Duplicate page" at bounding box center [324, 398] width 172 height 18
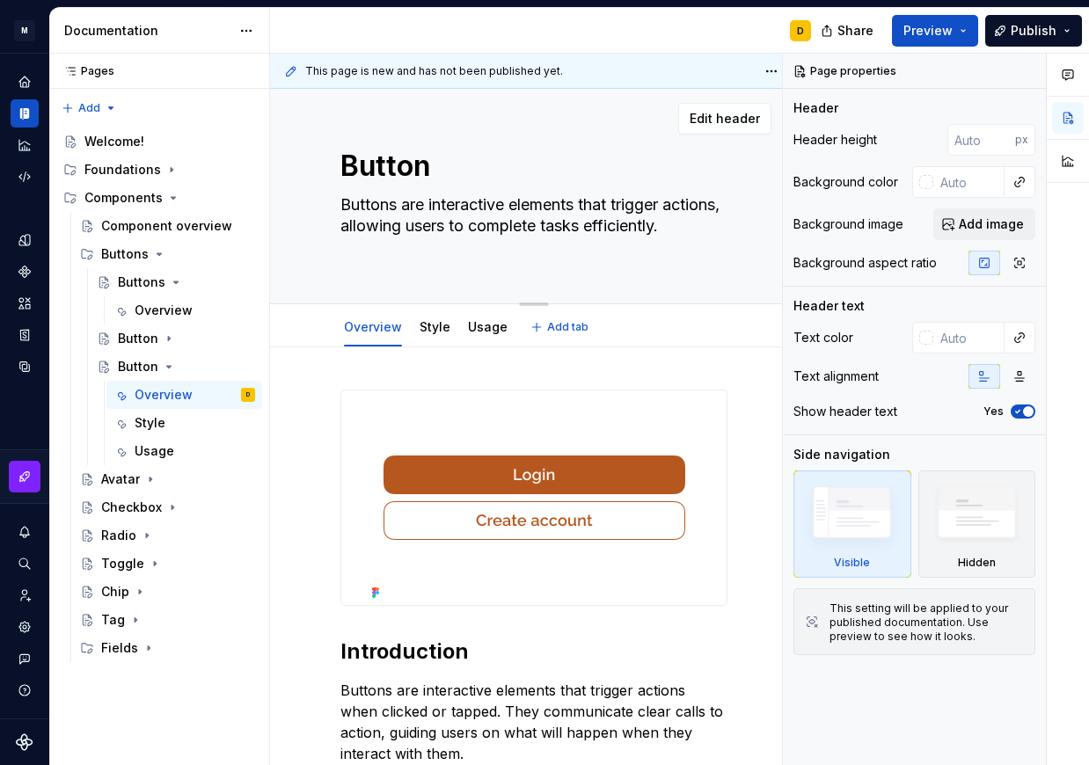
click at [344, 169] on textarea "Button" at bounding box center [530, 166] width 387 height 42
type textarea "*"
type textarea "IButton"
type textarea "*"
type textarea "IcButton"
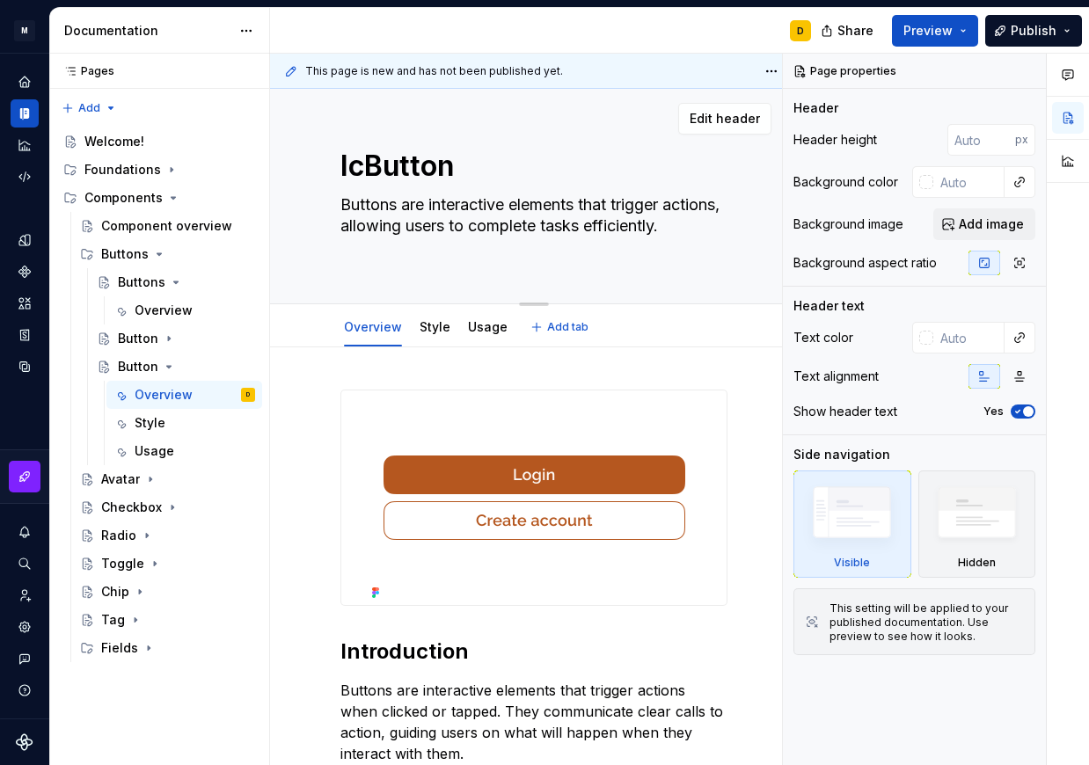
type textarea "*"
type textarea "IcoButton"
type textarea "*"
type textarea "IconButton"
type textarea "*"
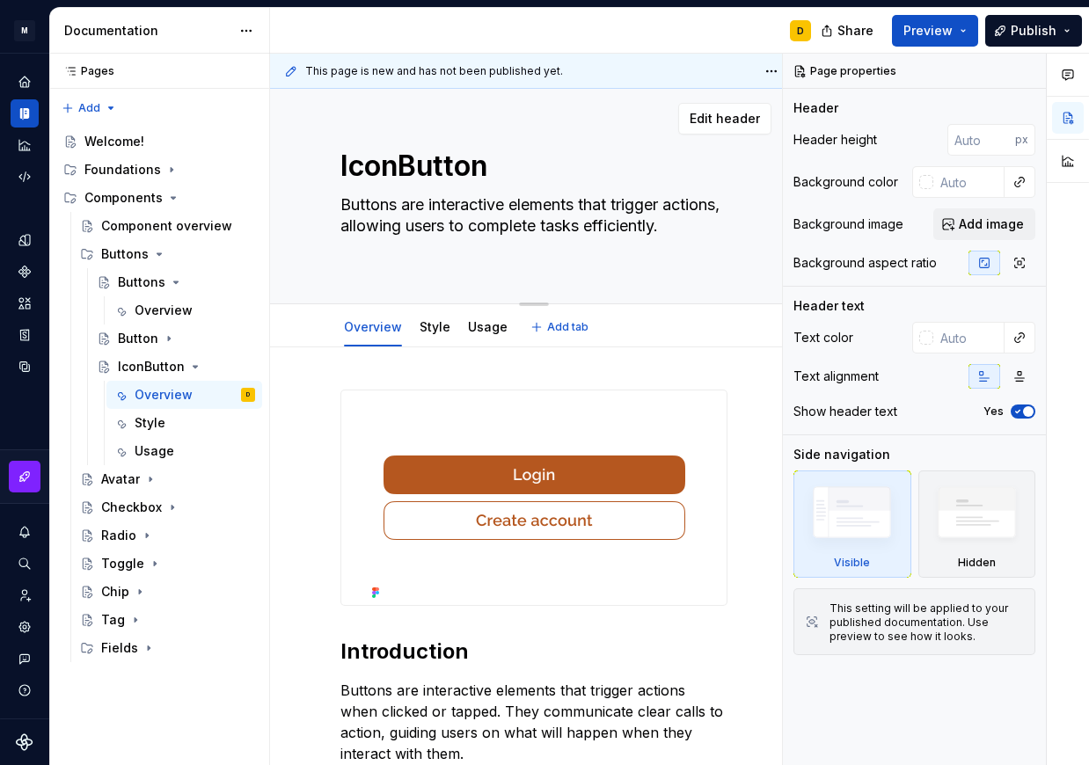
type textarea "Icon Button"
type textarea "*"
type textarea "Icon Button"
click at [457, 244] on textarea "Buttons are interactive elements that trigger actions, allowing users to comple…" at bounding box center [530, 226] width 387 height 70
click at [448, 246] on textarea "Buttons are interactive elements that trigger actions, allowing users to comple…" at bounding box center [530, 226] width 387 height 70
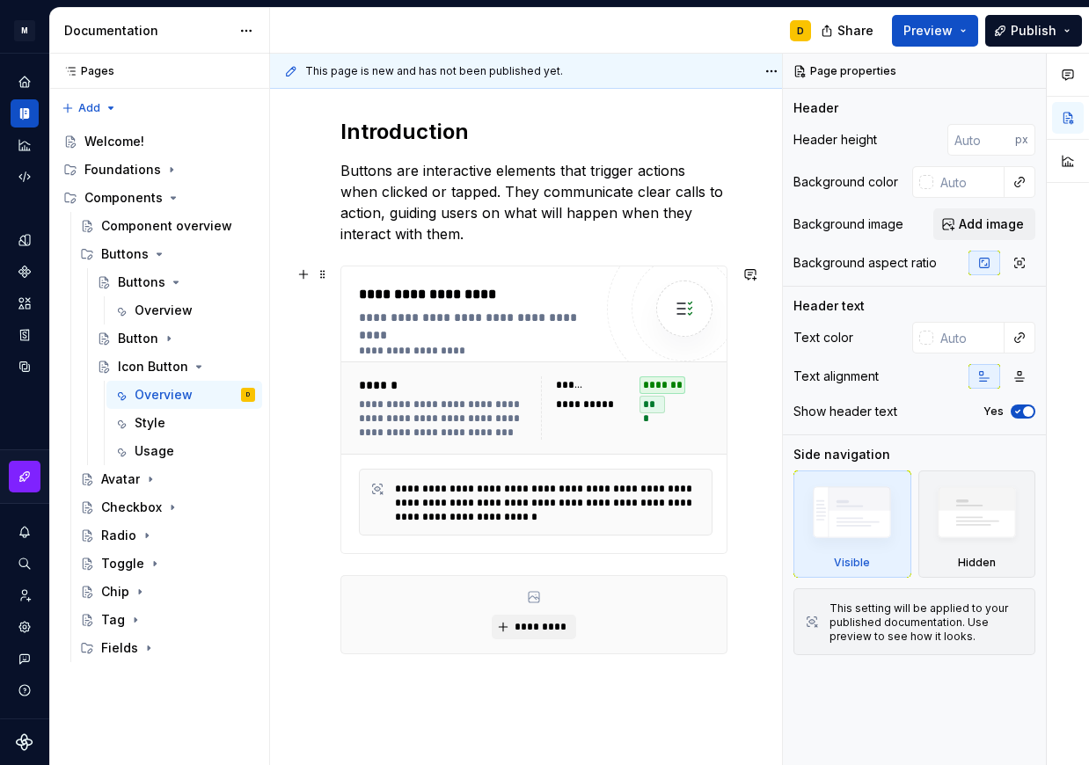
scroll to position [521, 0]
click at [494, 391] on div "******" at bounding box center [445, 385] width 172 height 18
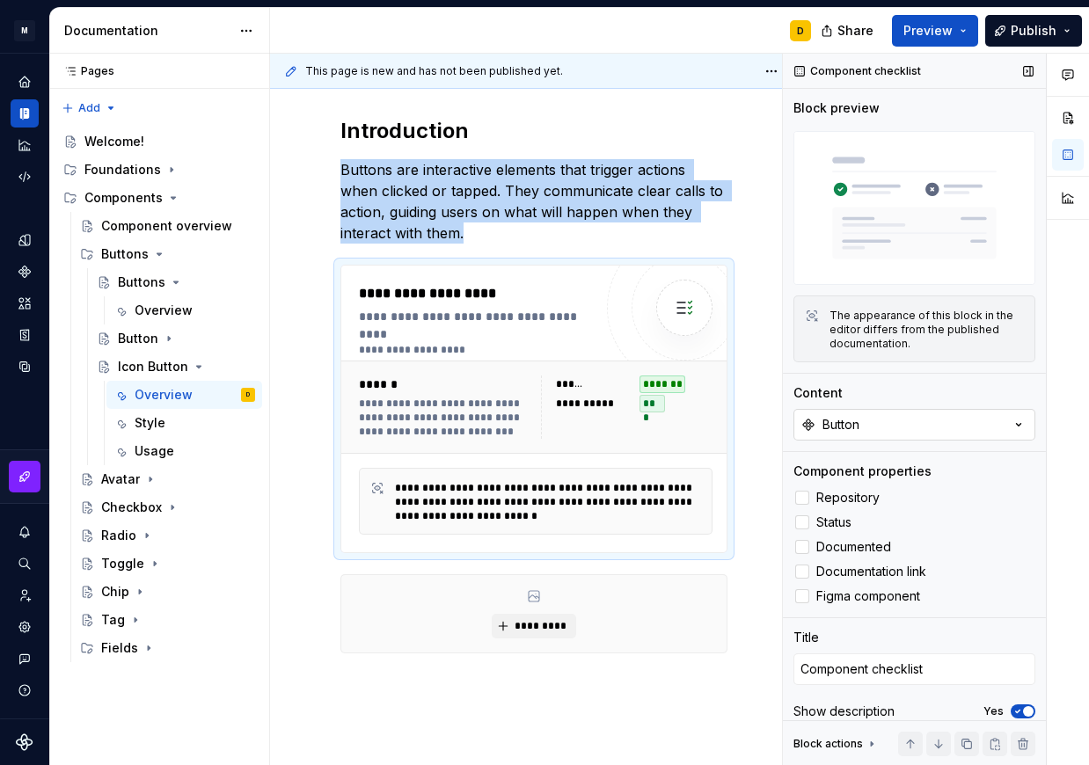
scroll to position [5, 0]
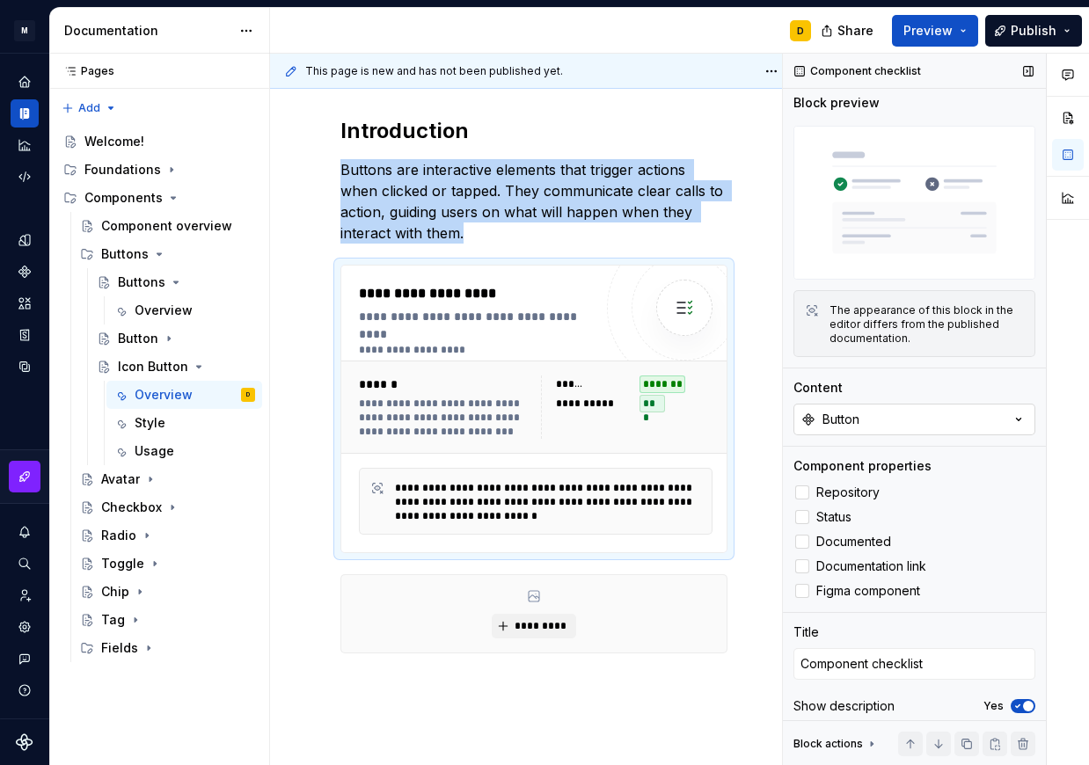
type textarea "*"
click at [878, 410] on button "Button" at bounding box center [915, 420] width 242 height 32
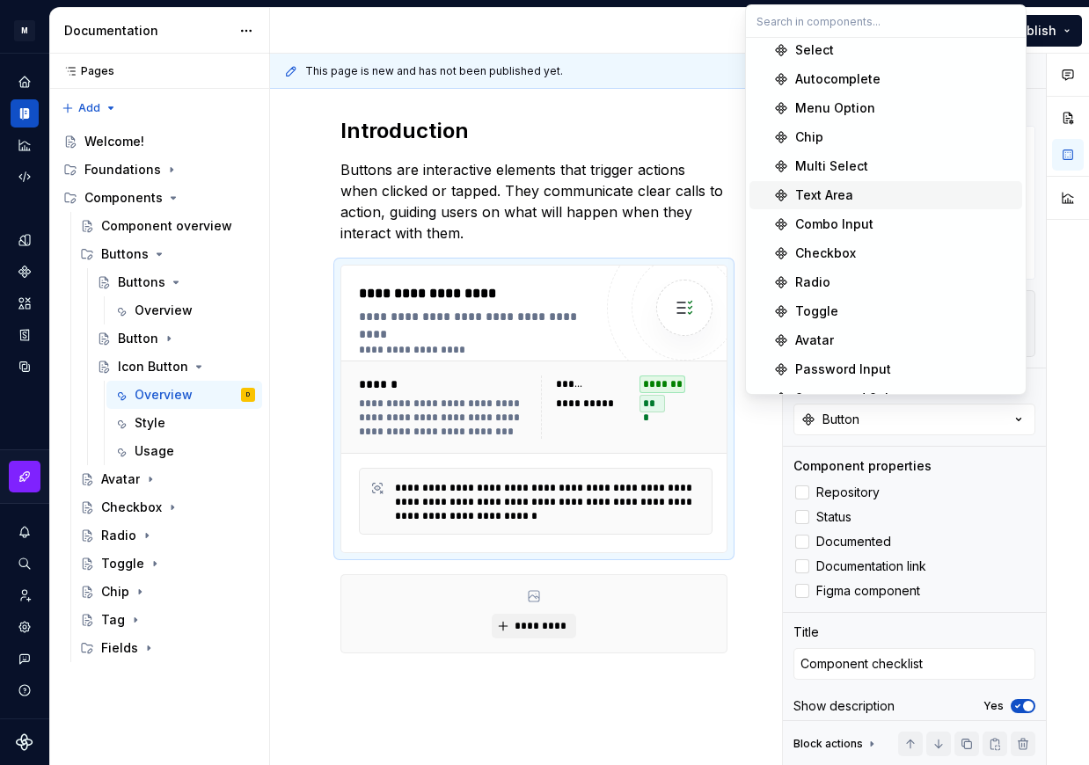
scroll to position [0, 0]
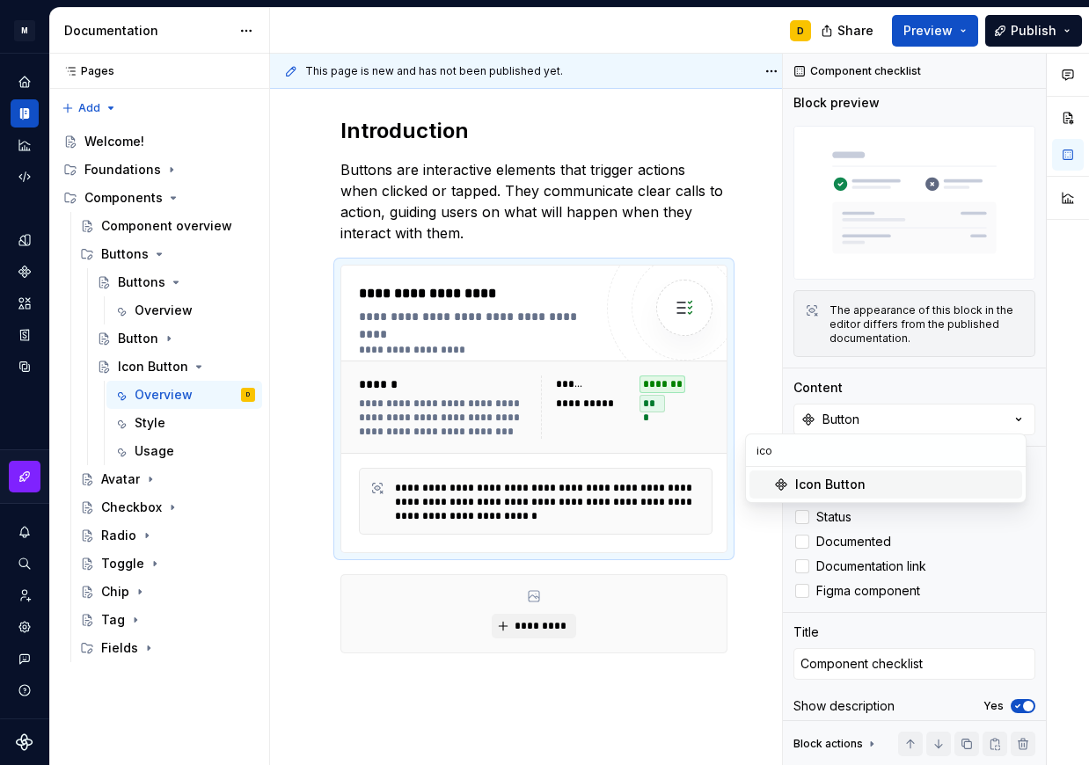
type input "ico"
click at [853, 484] on div "Icon Button" at bounding box center [830, 485] width 70 height 18
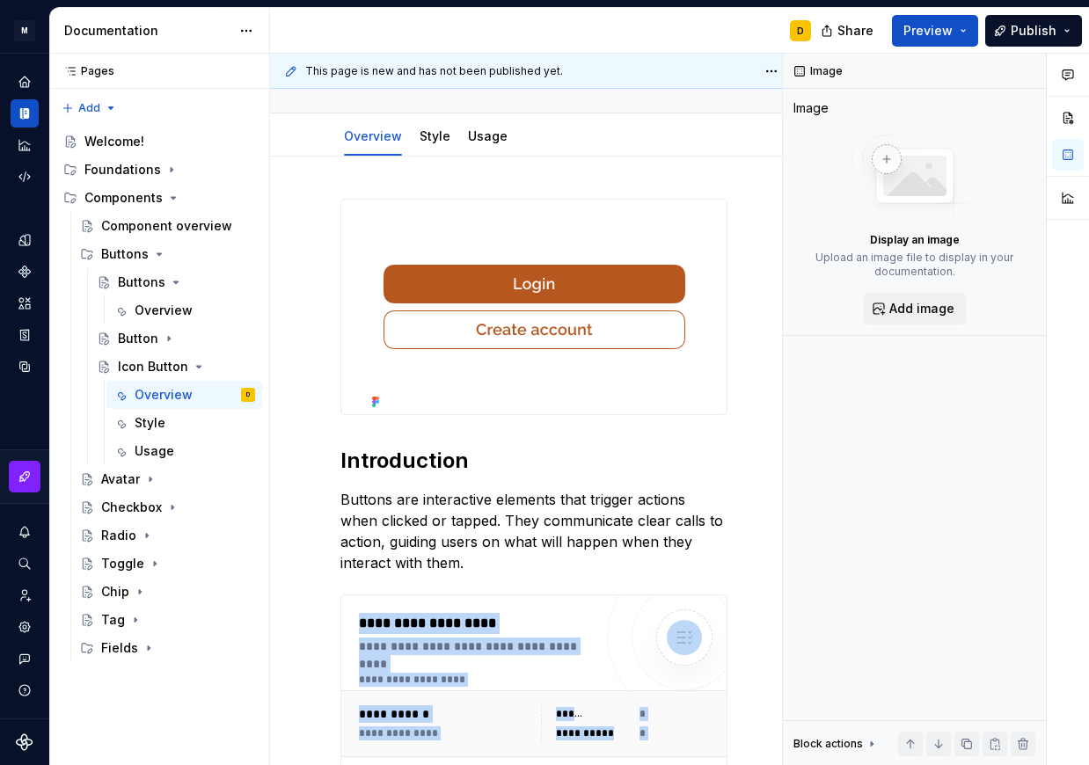
scroll to position [183, 0]
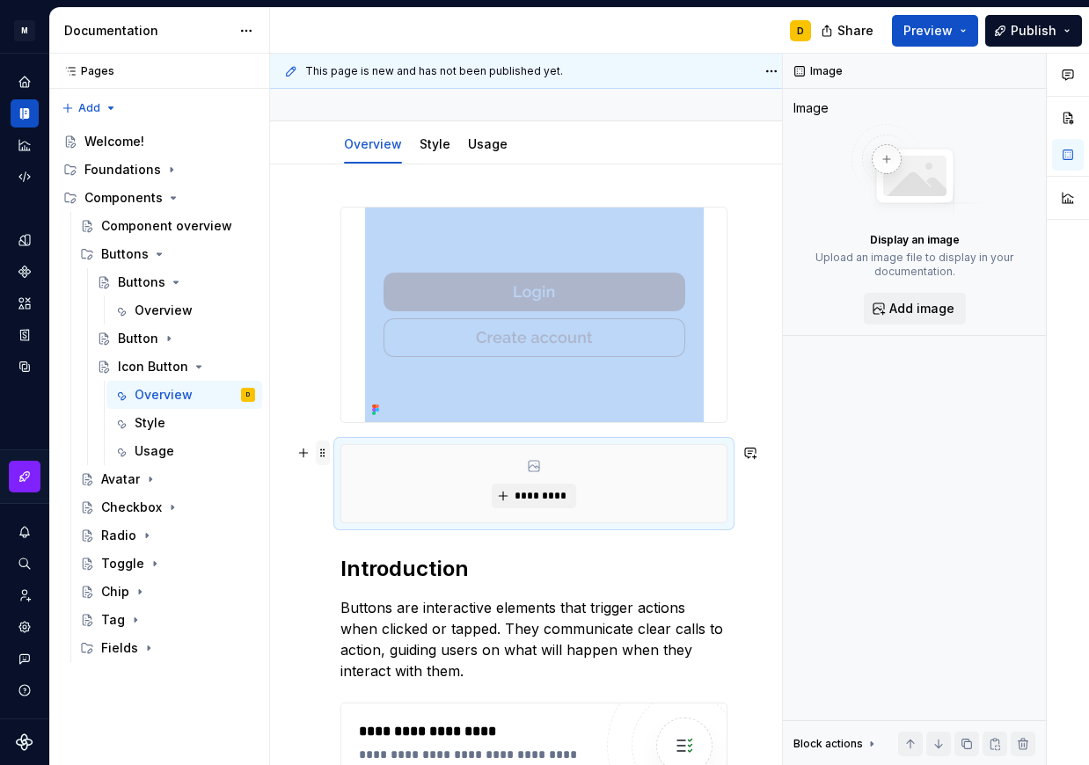
click at [320, 457] on span at bounding box center [323, 453] width 14 height 25
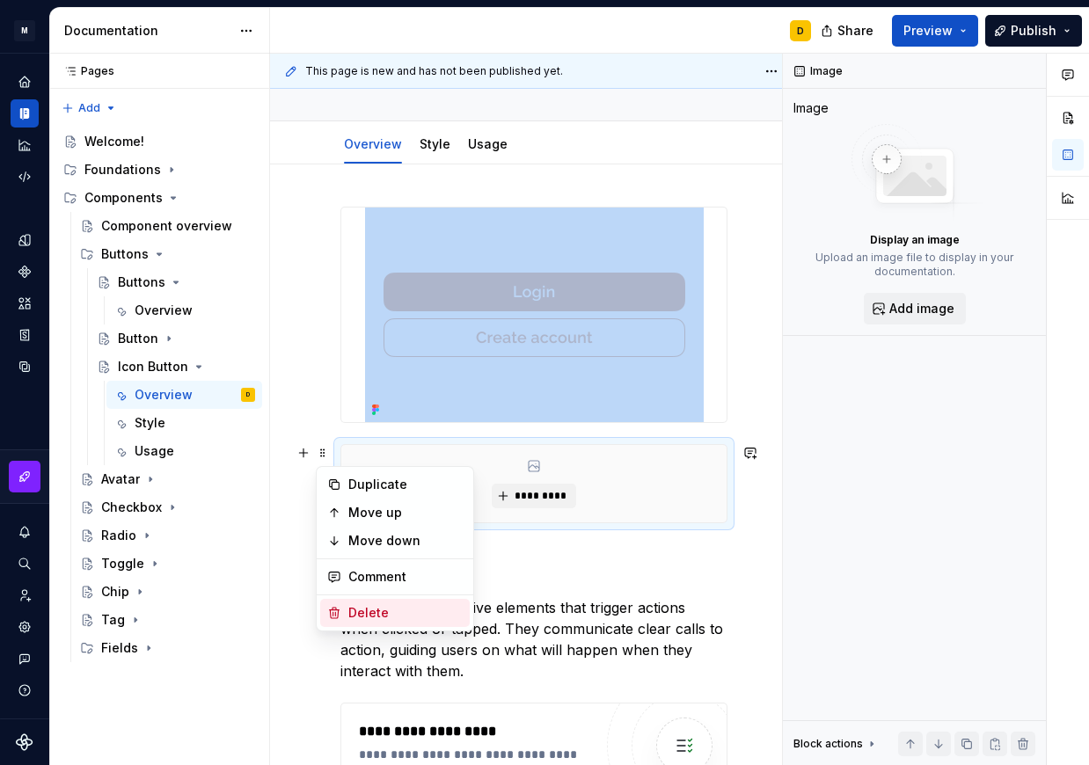
click at [375, 611] on div "Delete" at bounding box center [405, 613] width 114 height 18
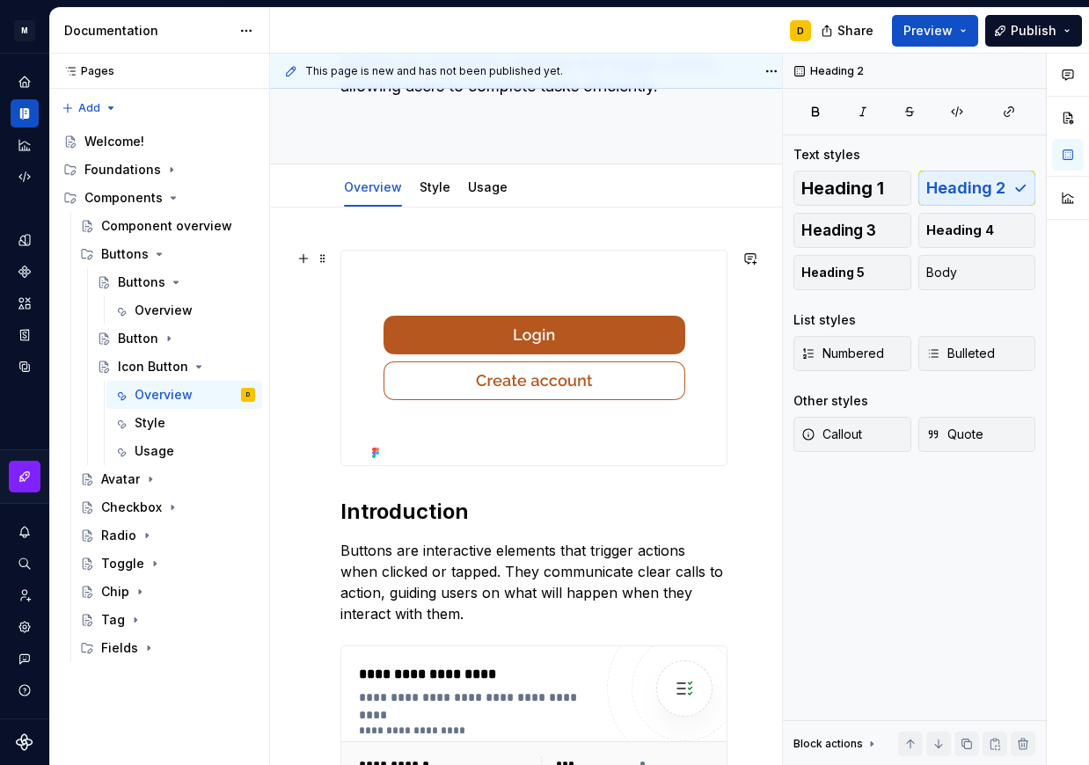
scroll to position [0, 0]
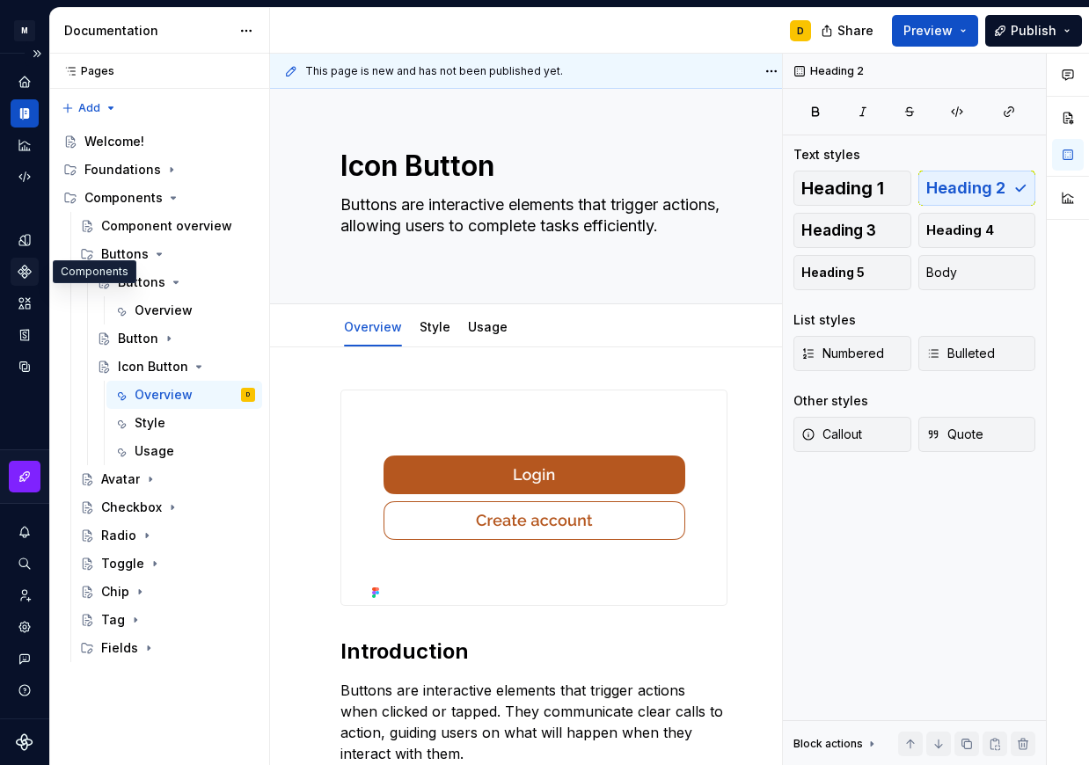
click at [28, 271] on icon "Components" at bounding box center [23, 271] width 11 height 11
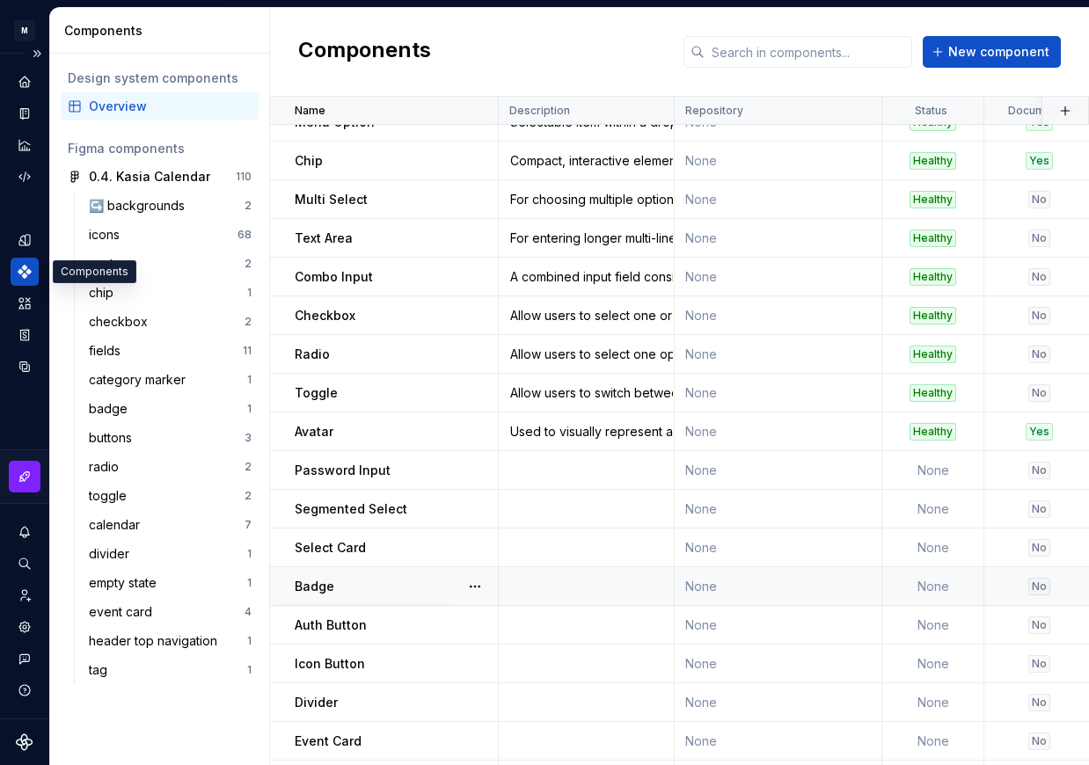
scroll to position [297, 0]
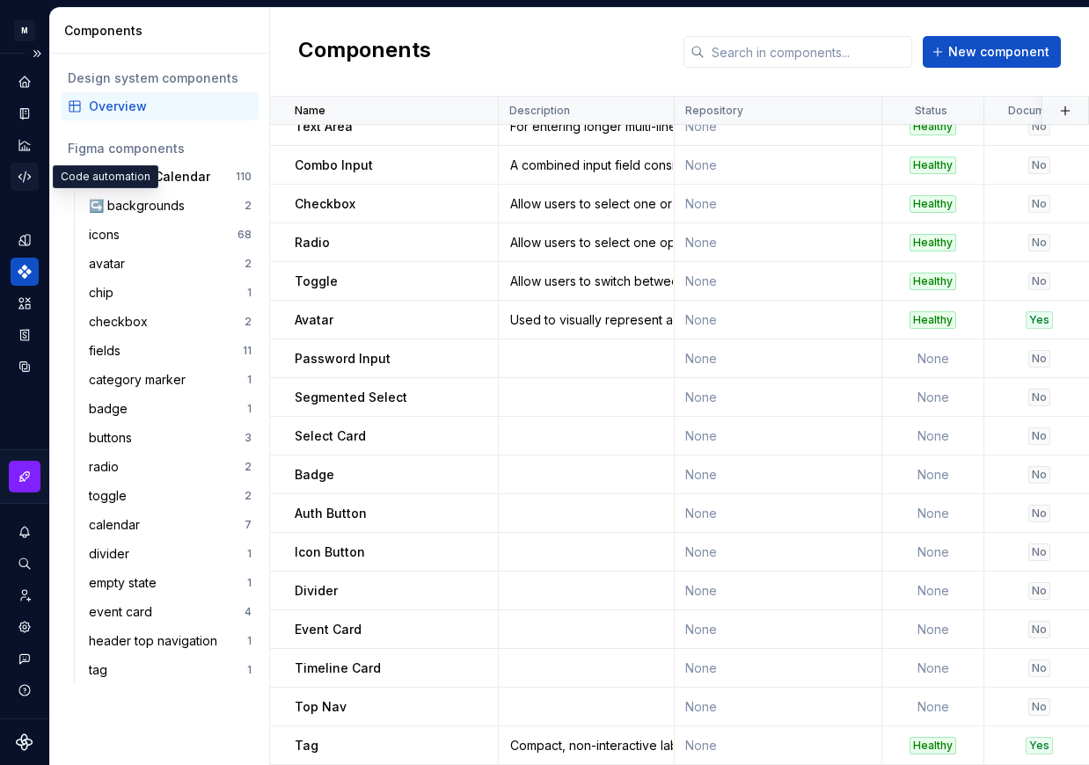
click at [24, 177] on icon "Code automation" at bounding box center [25, 177] width 16 height 16
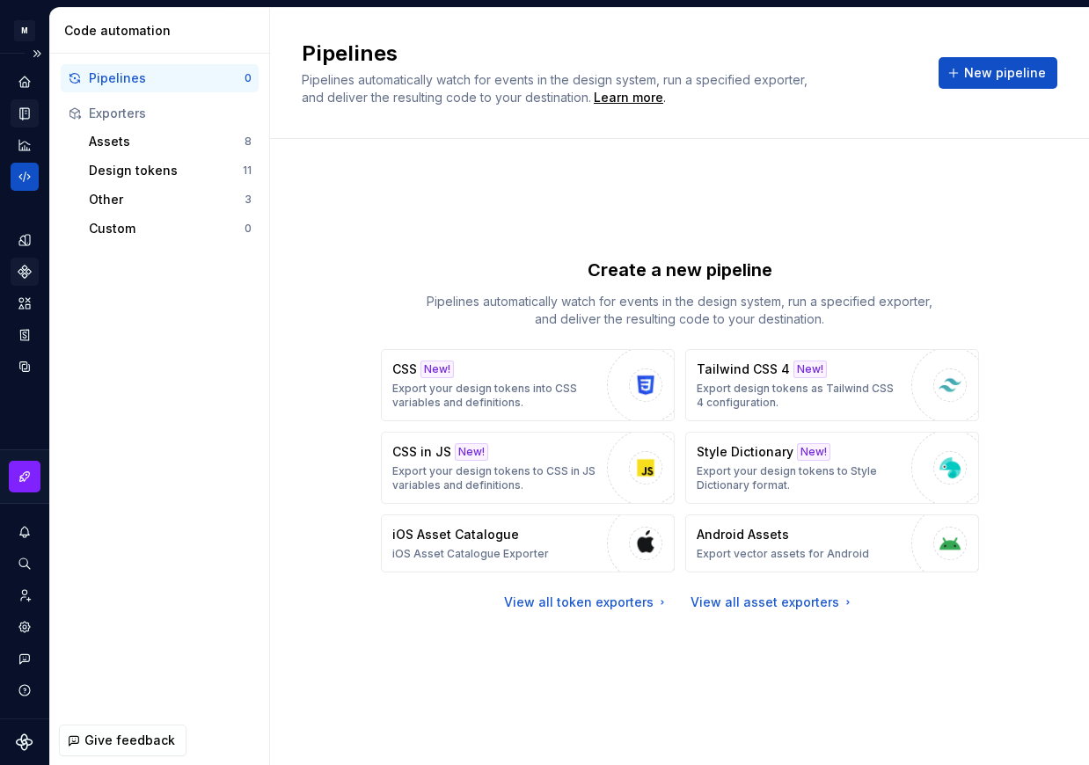
click at [25, 106] on icon "Documentation" at bounding box center [25, 114] width 16 height 16
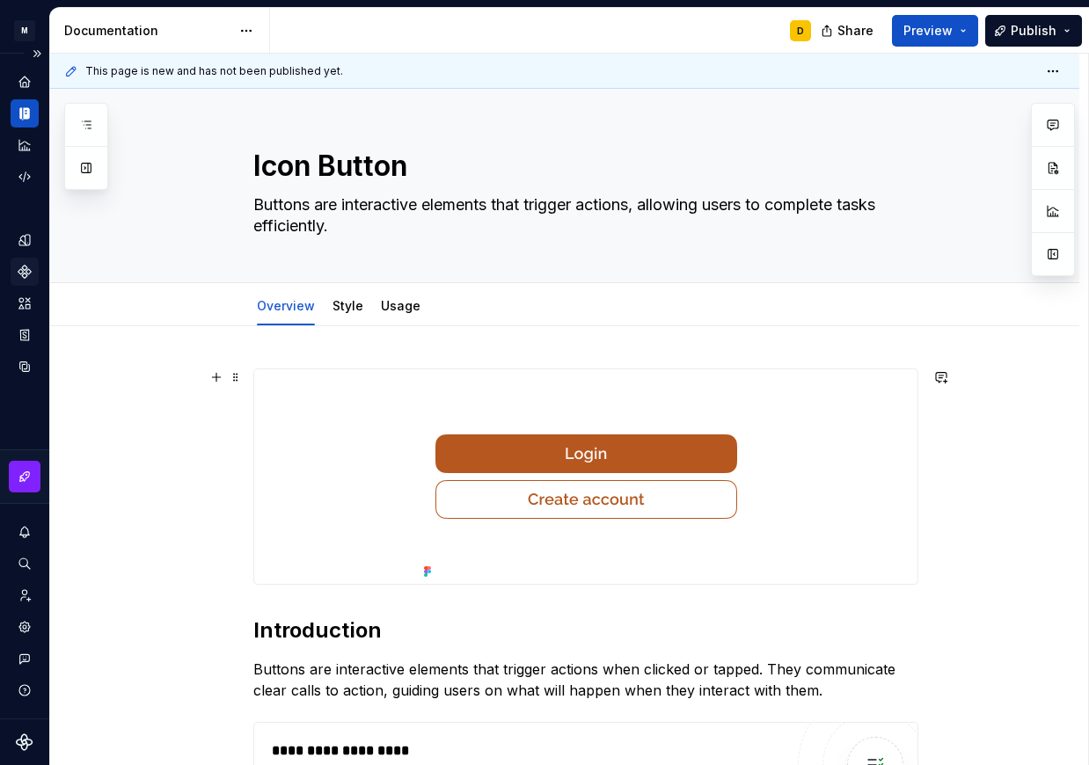
click at [682, 461] on img at bounding box center [586, 477] width 339 height 215
click at [1055, 291] on button "button" at bounding box center [1053, 291] width 32 height 32
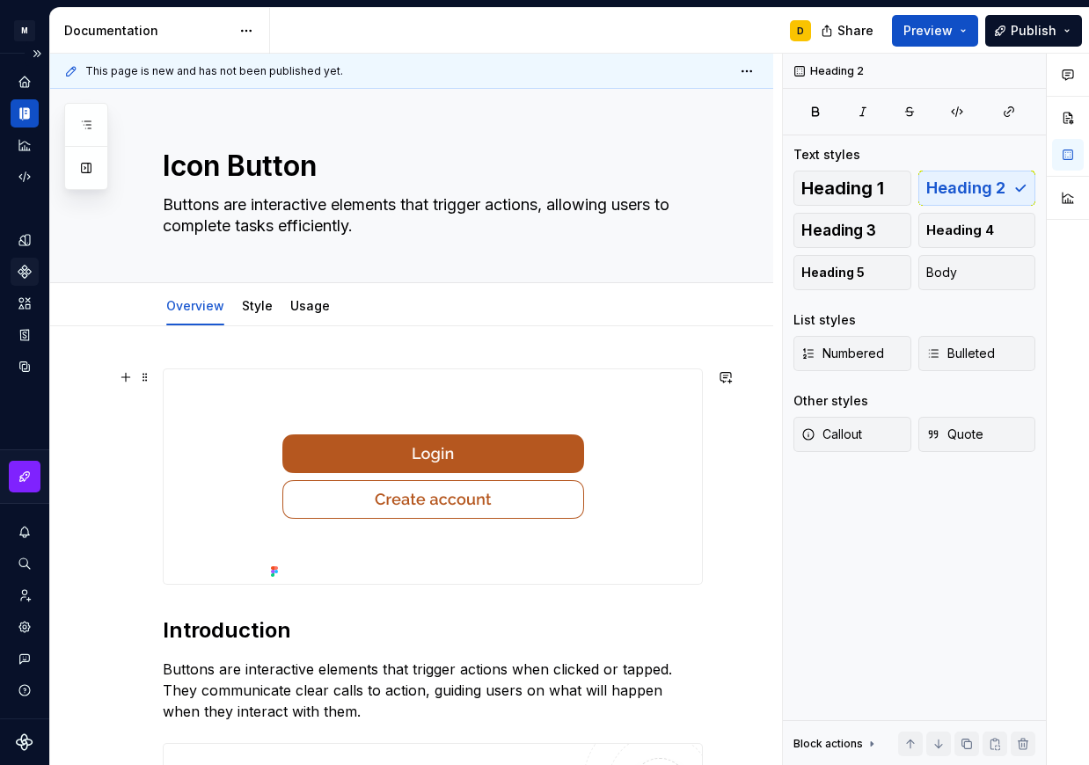
click at [383, 464] on img at bounding box center [433, 477] width 339 height 215
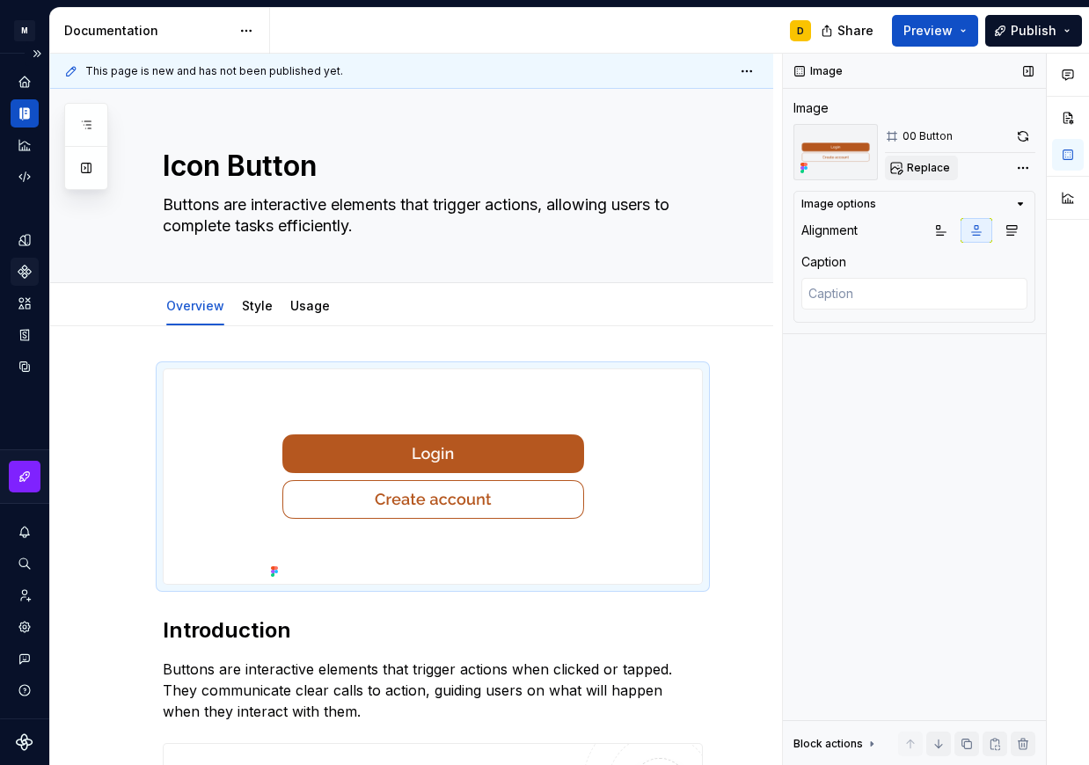
click at [913, 166] on span "Replace" at bounding box center [928, 168] width 43 height 14
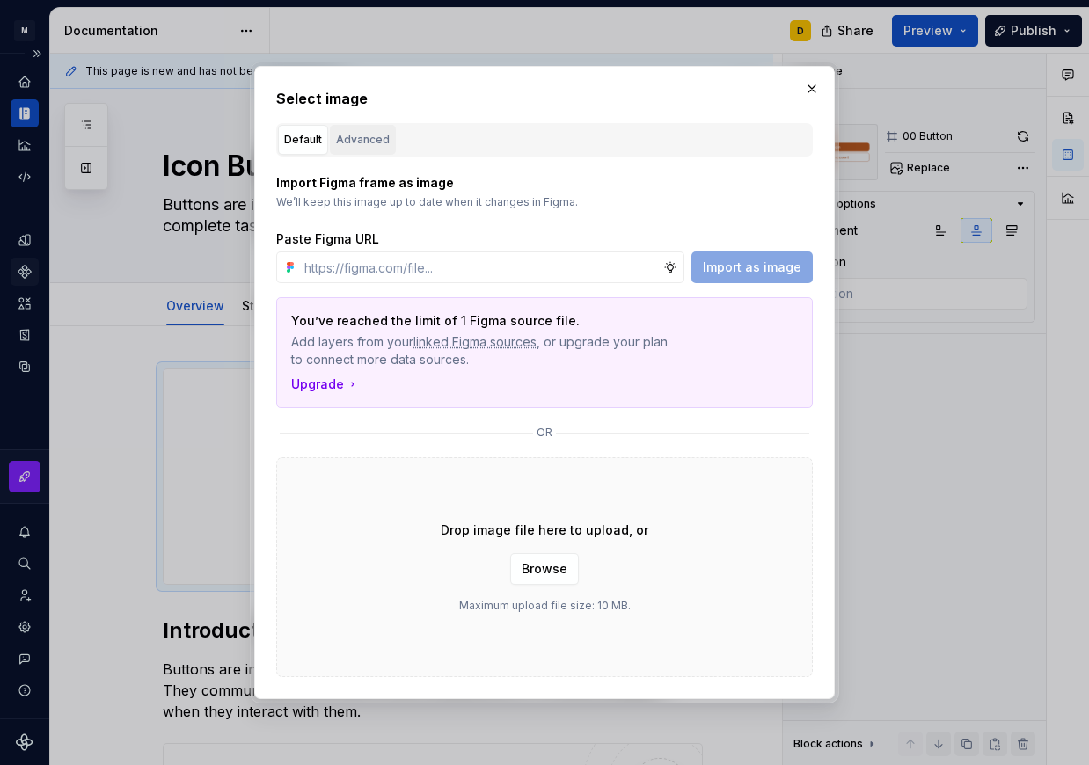
click at [366, 140] on div "Advanced" at bounding box center [363, 140] width 54 height 18
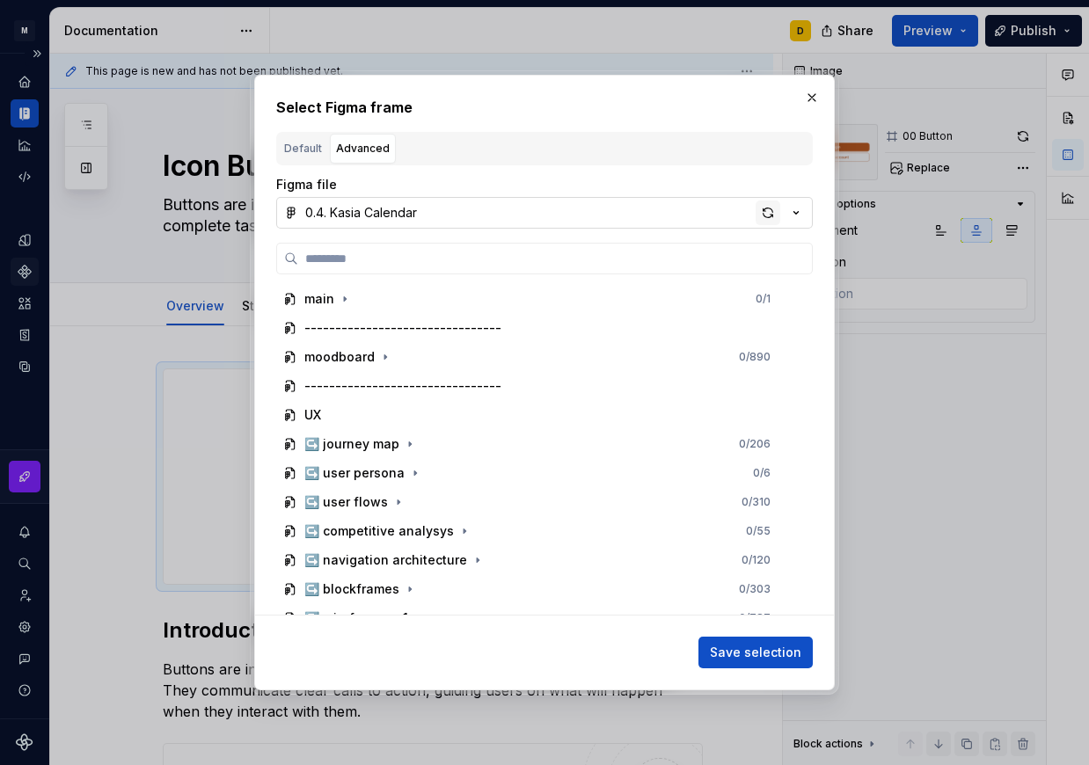
click at [766, 215] on div "button" at bounding box center [768, 213] width 25 height 25
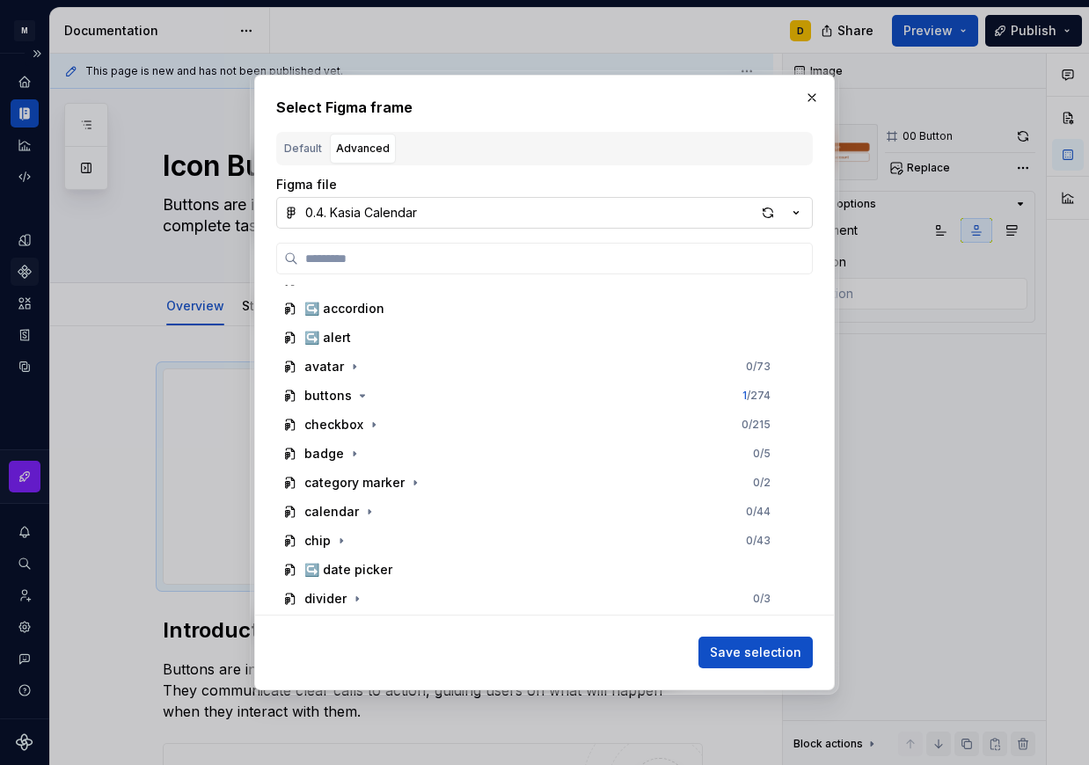
scroll to position [659, 0]
click at [364, 397] on icon "button" at bounding box center [362, 395] width 14 height 14
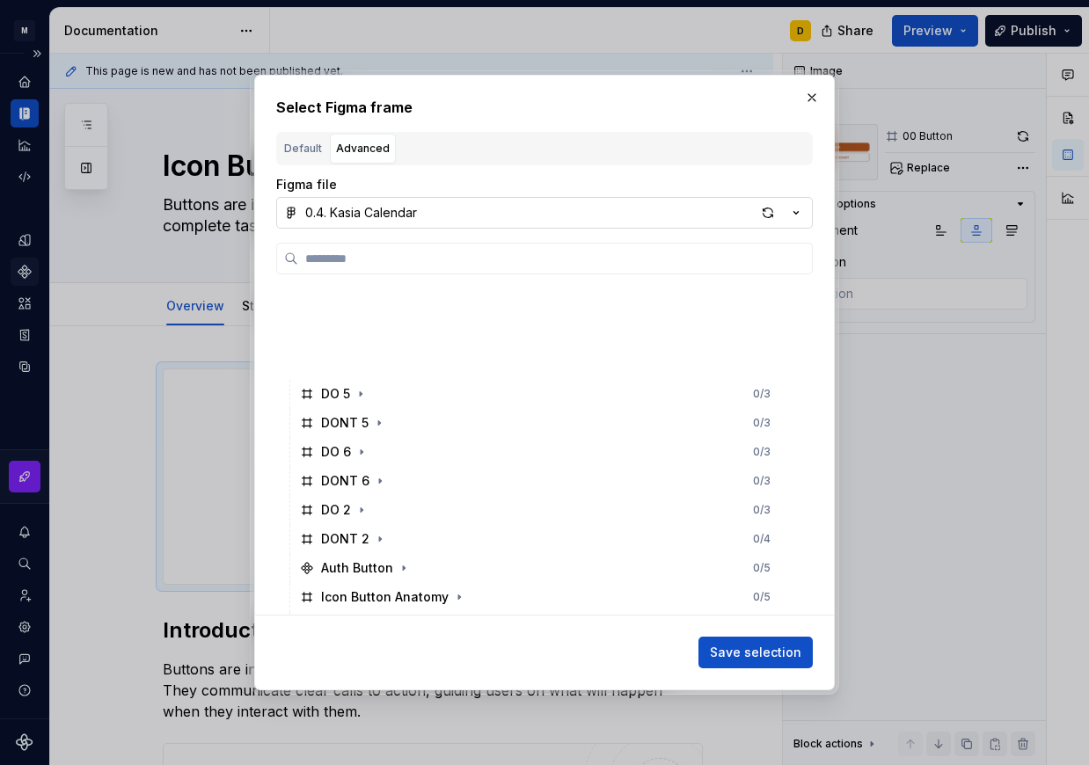
scroll to position [1526, 0]
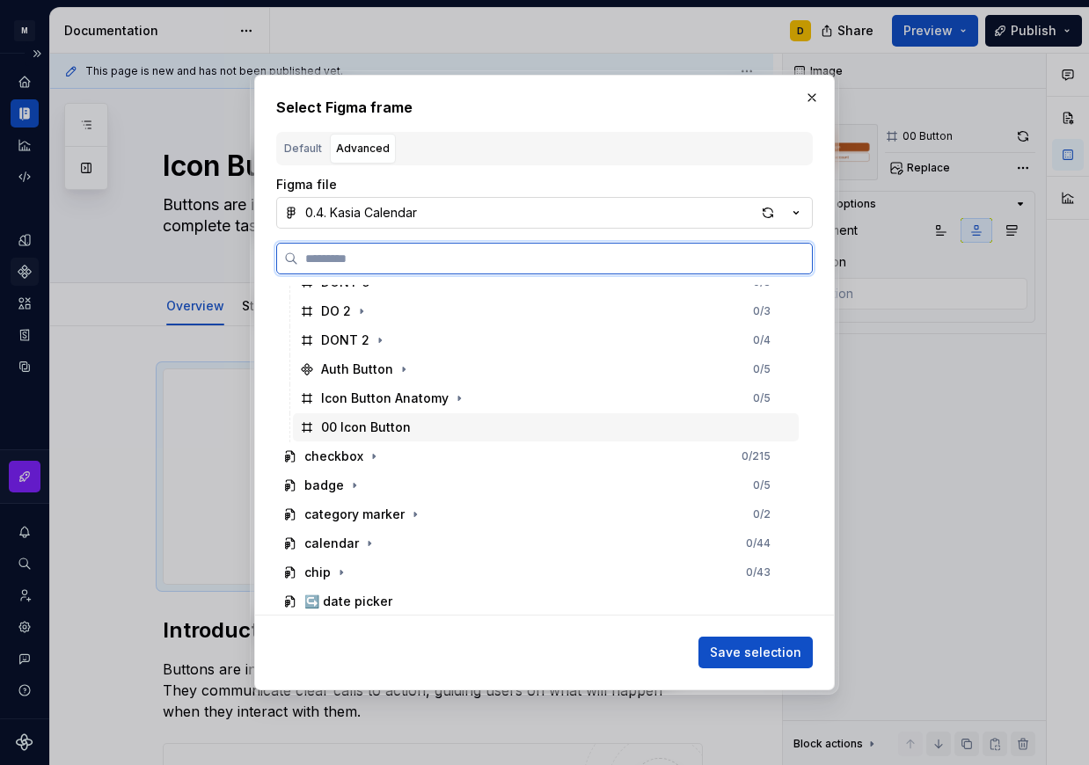
click at [449, 428] on div "00 Icon Button" at bounding box center [546, 427] width 506 height 28
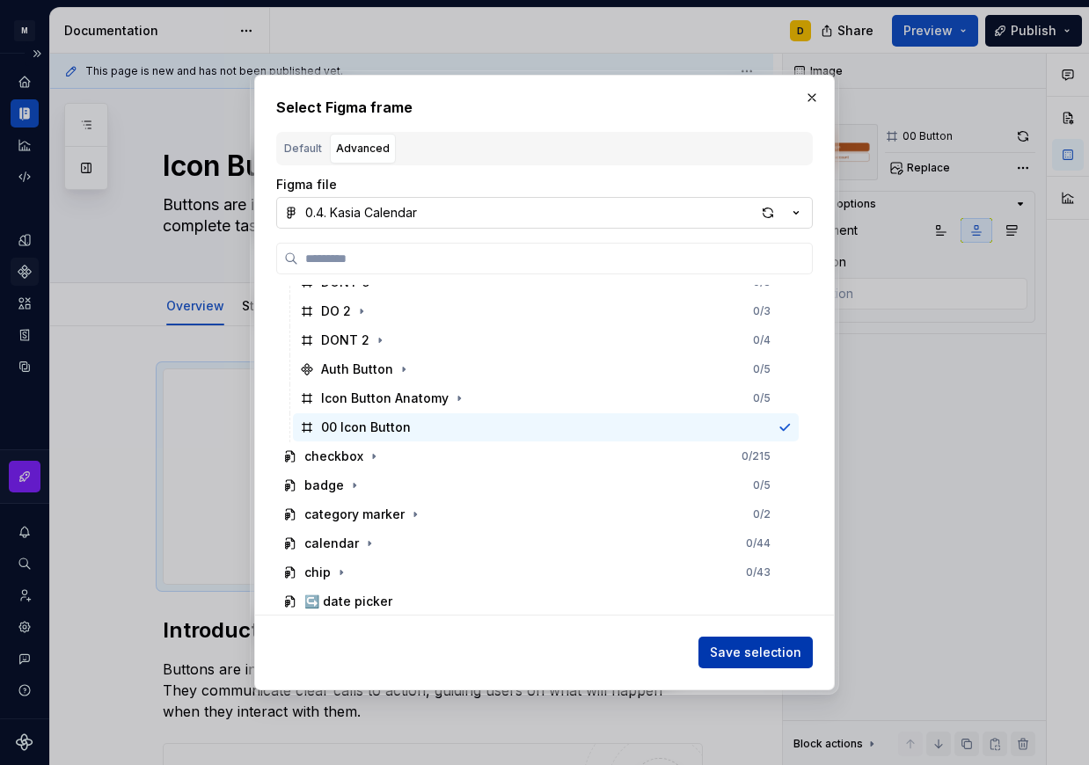
click at [735, 647] on span "Save selection" at bounding box center [755, 653] width 91 height 18
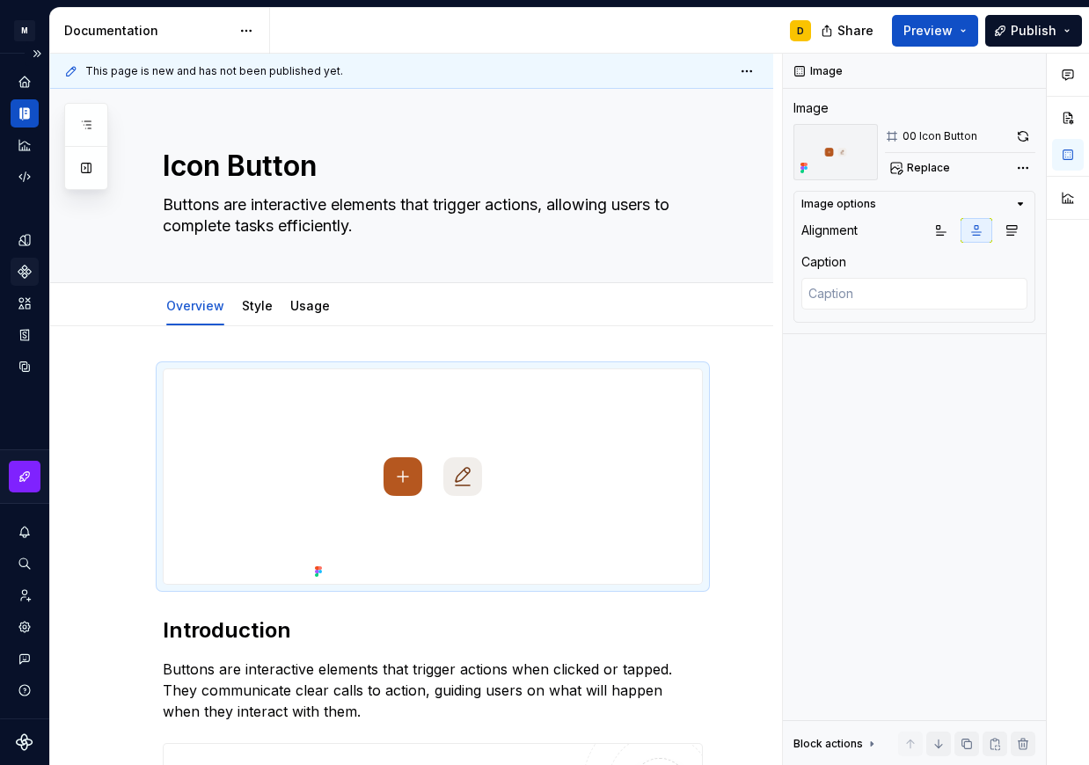
type textarea "*"
